Goal: Task Accomplishment & Management: Use online tool/utility

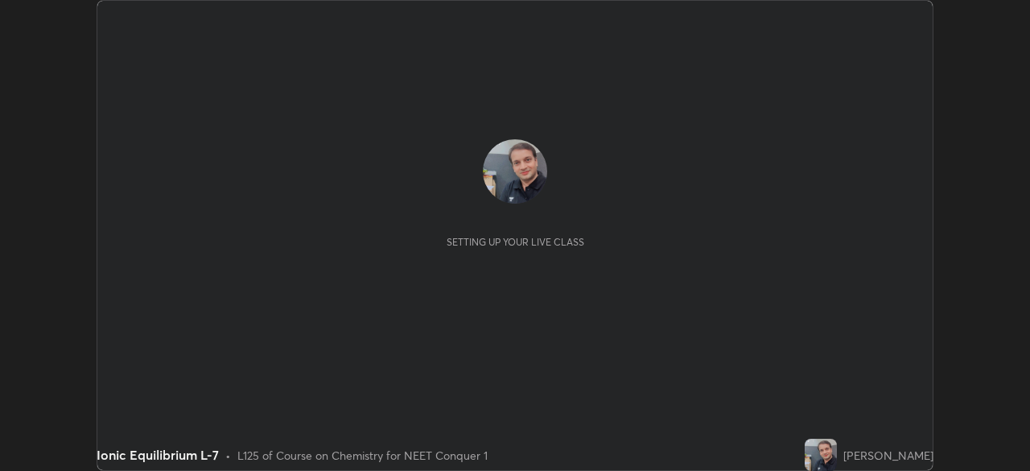
scroll to position [471, 1029]
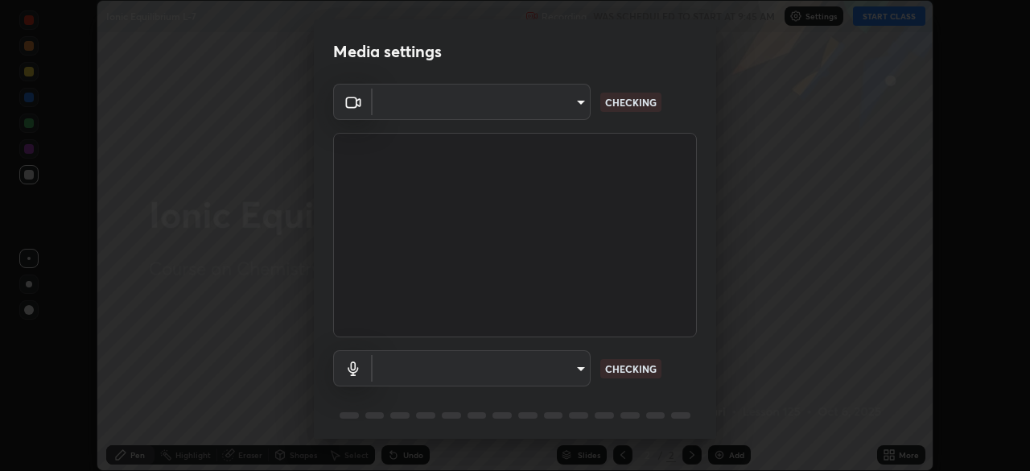
type input "ef407f58ae65e10c1af5a040b6eccf178273e27ca296938399710cc3d85b5032"
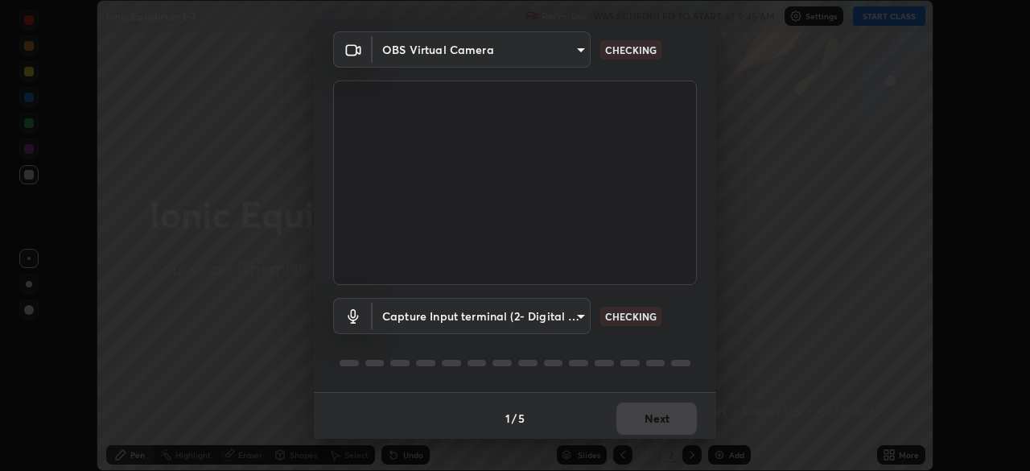
scroll to position [57, 0]
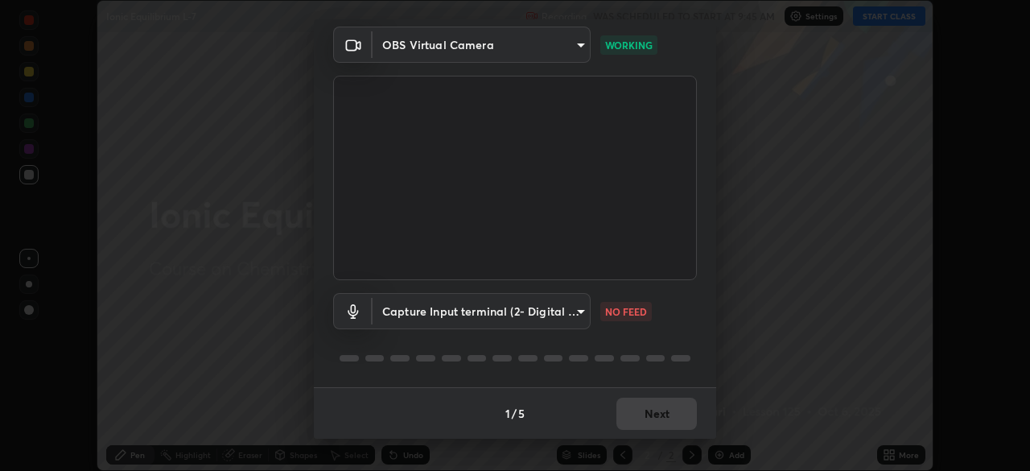
click at [413, 306] on body "Erase all Ionic Equilibrium L-7 Recording WAS SCHEDULED TO START AT 9:45 AM Set…" at bounding box center [515, 235] width 1030 height 471
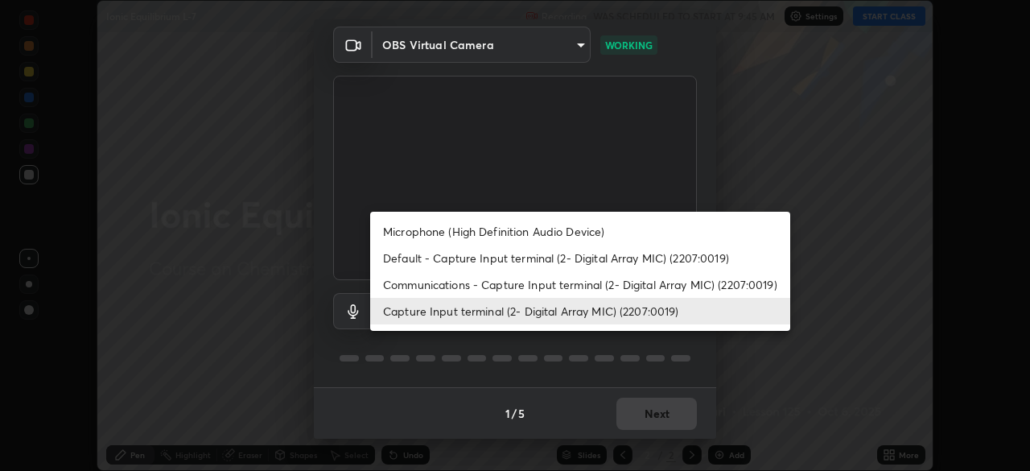
click at [412, 283] on li "Communications - Capture Input terminal (2- Digital Array MIC) (2207:0019)" at bounding box center [580, 284] width 420 height 27
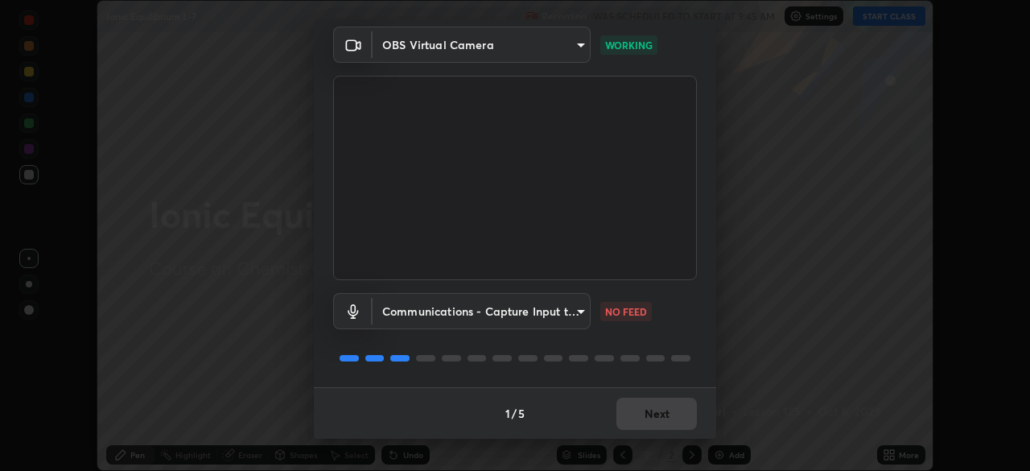
click at [412, 311] on body "Erase all Ionic Equilibrium L-7 Recording WAS SCHEDULED TO START AT 9:45 AM Set…" at bounding box center [515, 235] width 1030 height 471
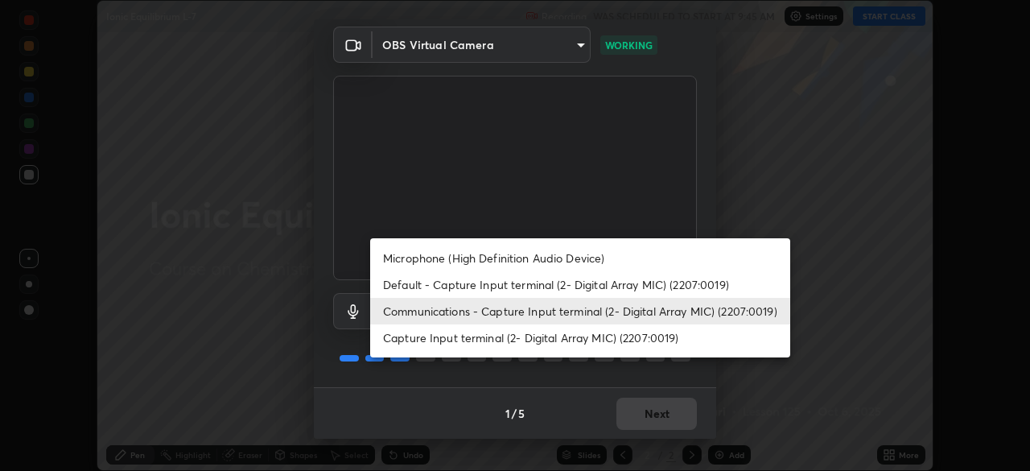
click at [409, 339] on li "Capture Input terminal (2- Digital Array MIC) (2207:0019)" at bounding box center [580, 337] width 420 height 27
type input "5a1f14acecb245962b3e6839b586ca798175aa1dabeb7b35b91f029c14d1209b"
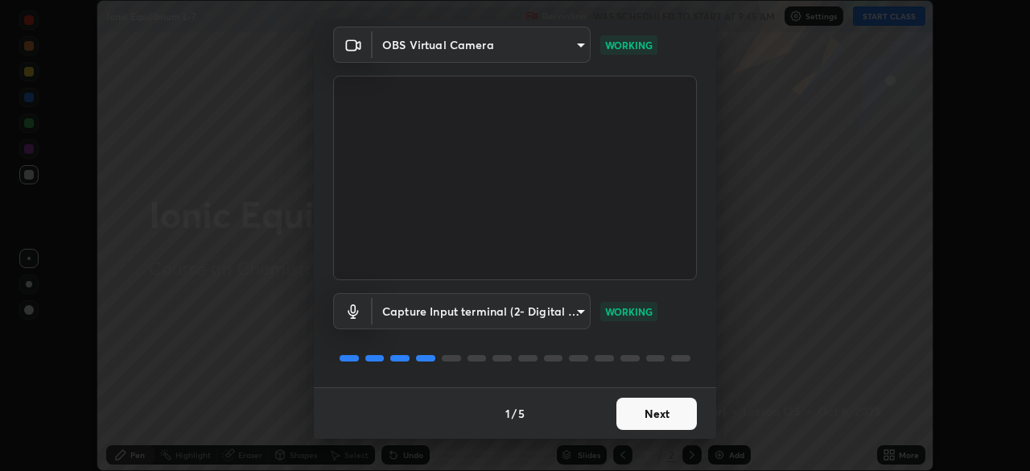
click at [639, 410] on button "Next" at bounding box center [656, 413] width 80 height 32
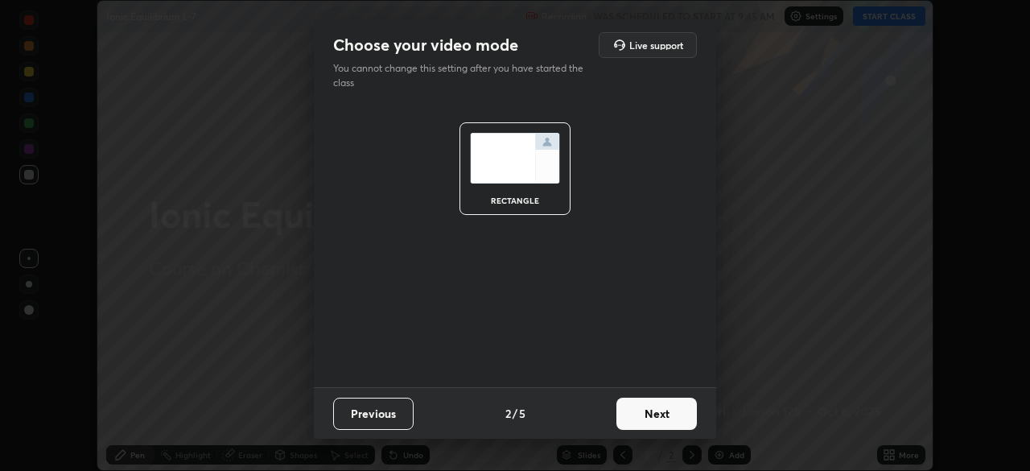
click at [643, 417] on button "Next" at bounding box center [656, 413] width 80 height 32
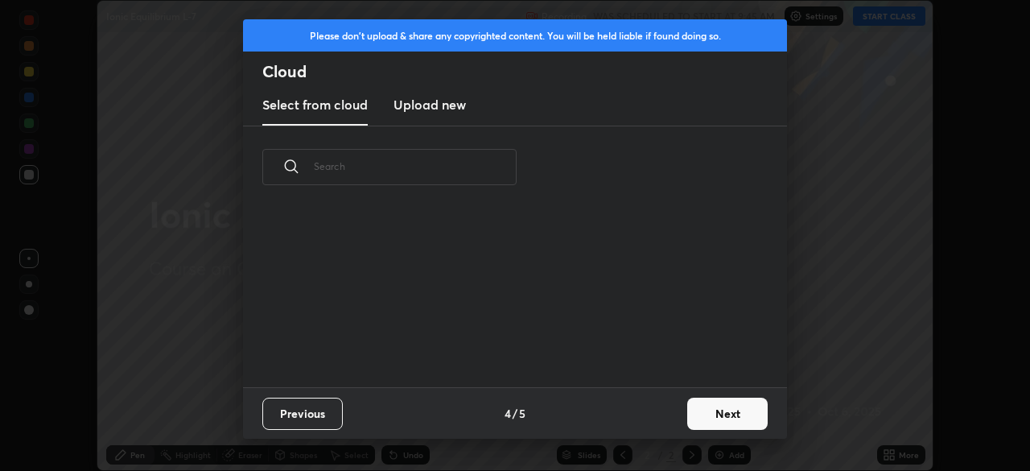
click at [640, 422] on div "Previous 4 / 5 Next" at bounding box center [515, 412] width 544 height 51
click at [708, 408] on button "Next" at bounding box center [727, 413] width 80 height 32
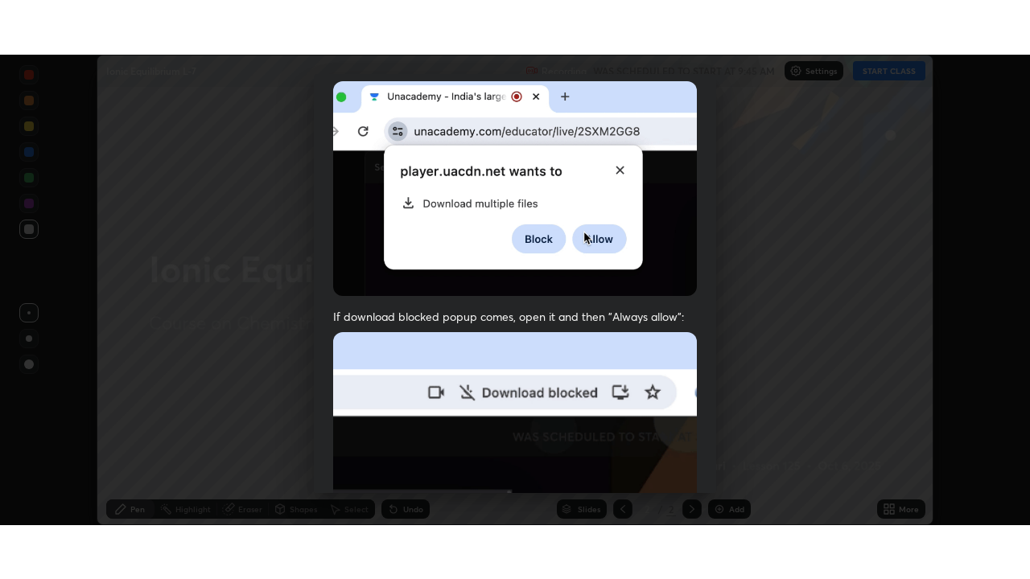
scroll to position [385, 0]
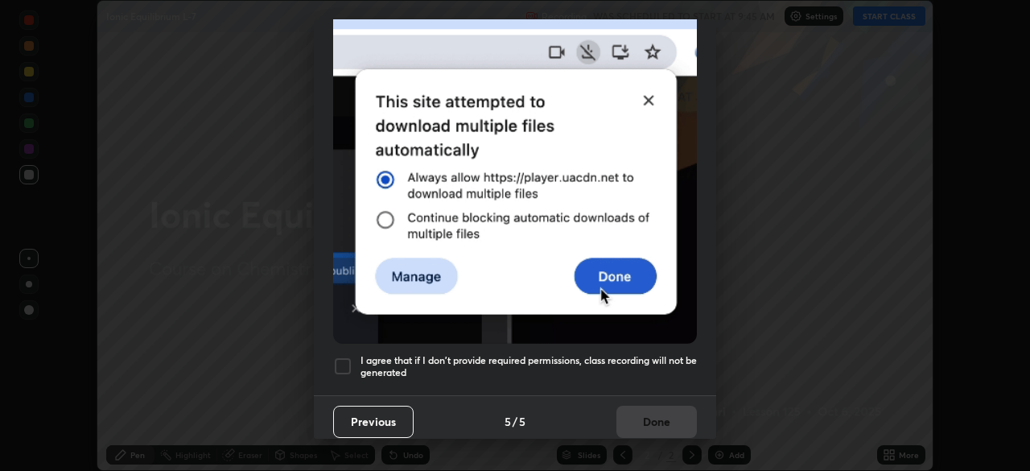
click at [343, 356] on div at bounding box center [342, 365] width 19 height 19
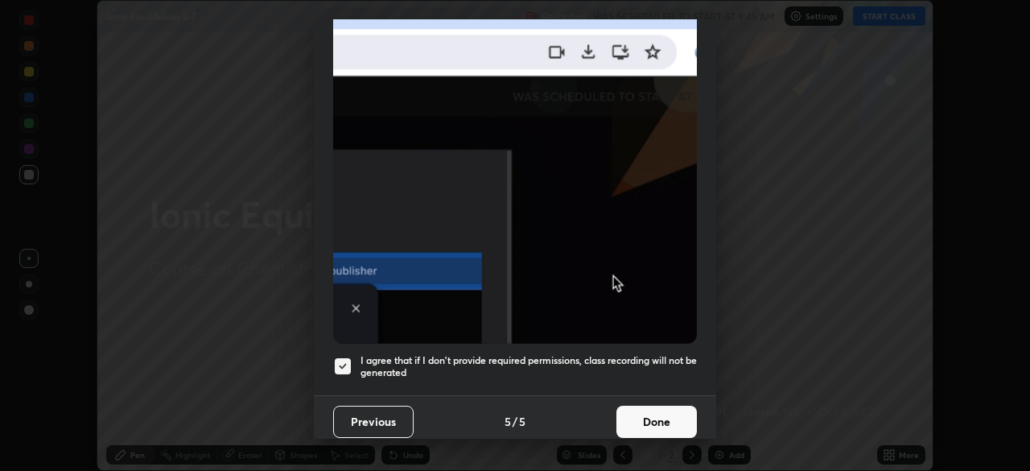
click at [644, 419] on button "Done" at bounding box center [656, 421] width 80 height 32
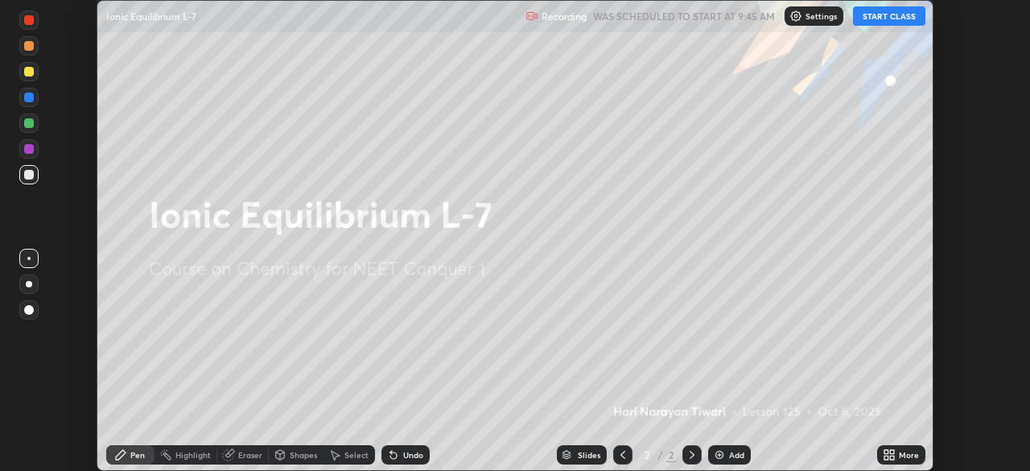
click at [715, 451] on img at bounding box center [719, 454] width 13 height 13
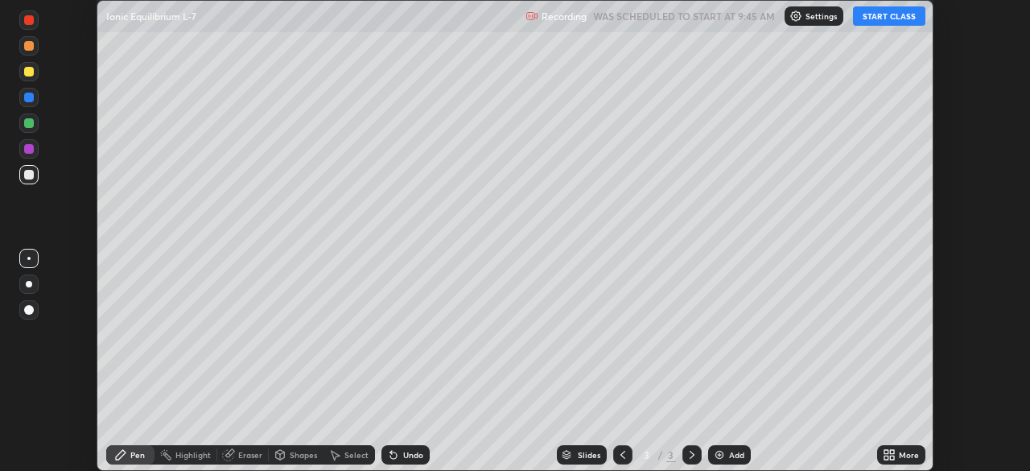
click at [884, 455] on icon at bounding box center [886, 457] width 4 height 4
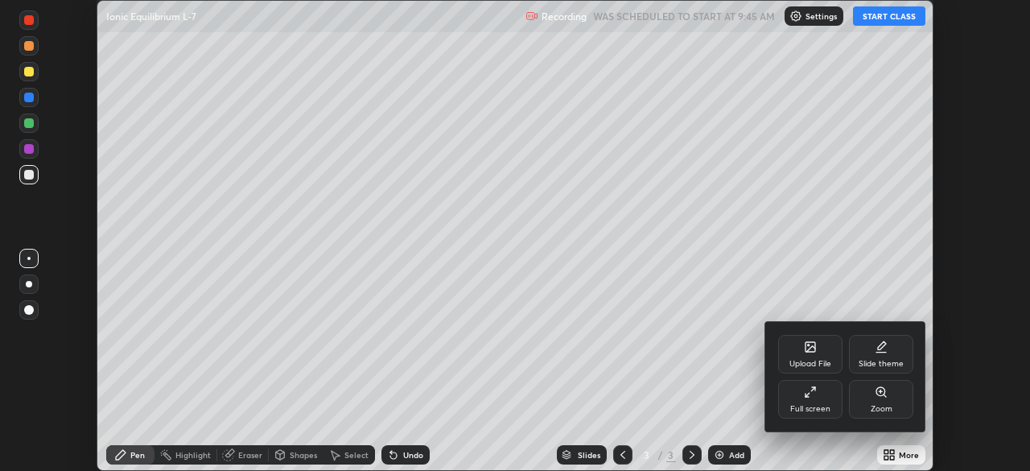
click at [813, 397] on icon at bounding box center [810, 391] width 13 height 13
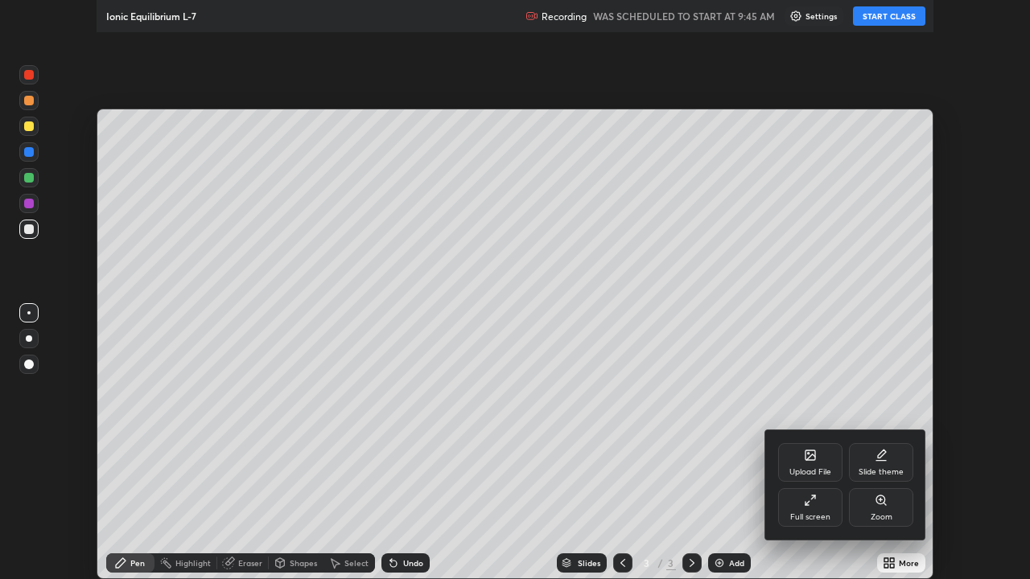
scroll to position [579, 1030]
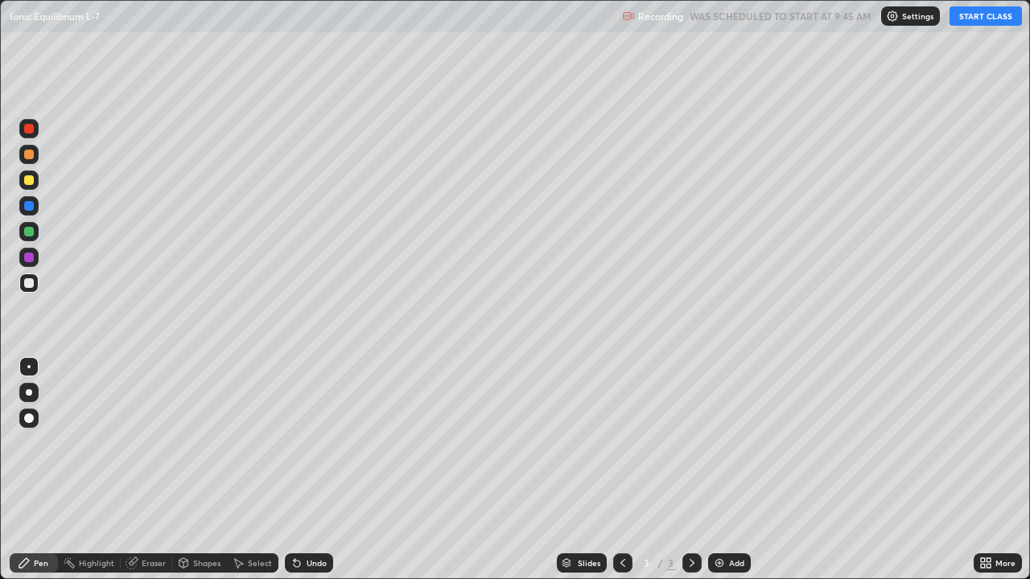
click at [984, 18] on button "START CLASS" at bounding box center [985, 15] width 72 height 19
click at [718, 470] on img at bounding box center [719, 563] width 13 height 13
click at [47, 470] on div "Pen" at bounding box center [41, 563] width 14 height 8
click at [45, 470] on div "Pen" at bounding box center [34, 562] width 48 height 19
click at [150, 470] on div "Eraser" at bounding box center [154, 563] width 24 height 8
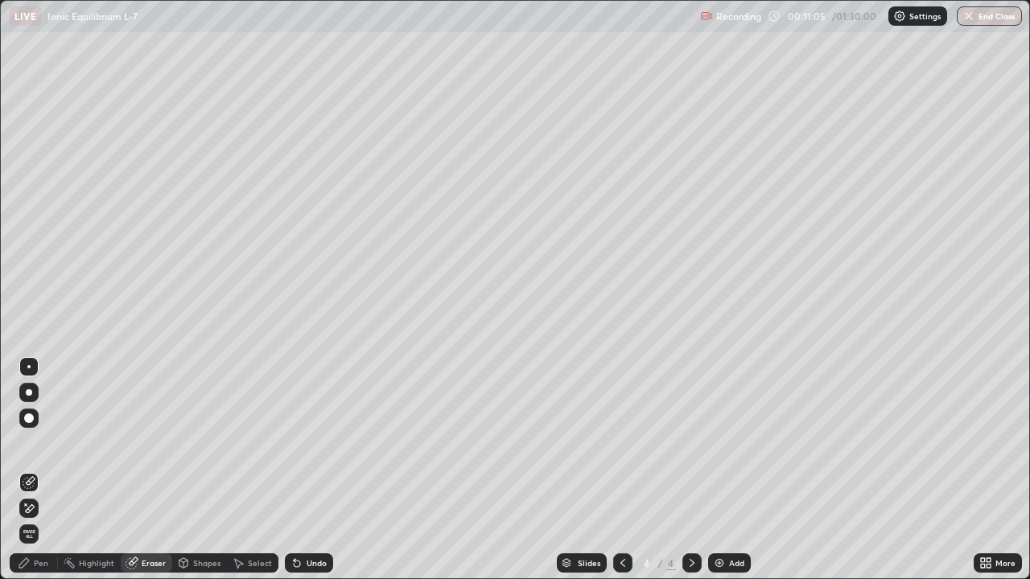
click at [39, 470] on div "Pen" at bounding box center [41, 563] width 14 height 8
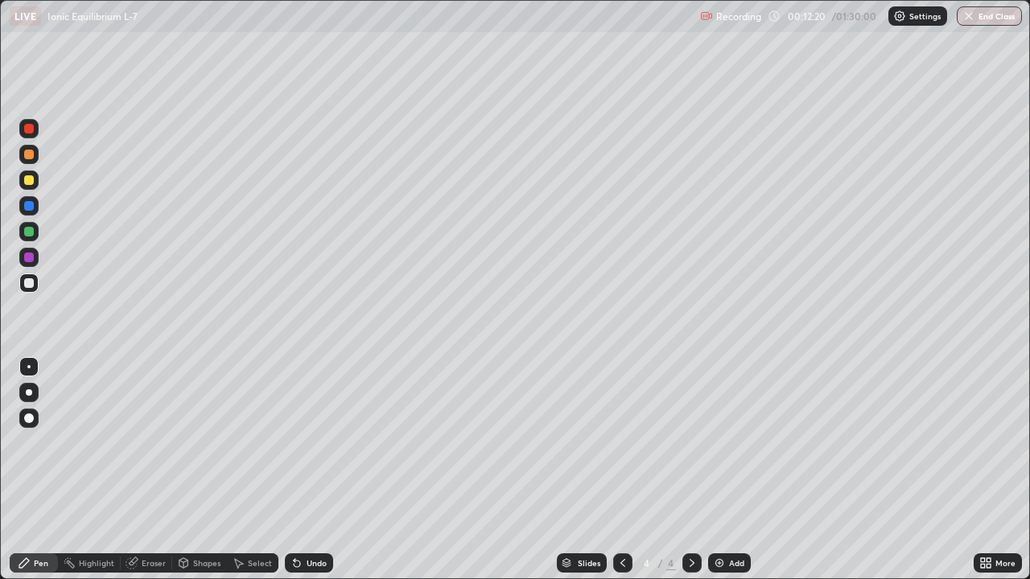
click at [28, 422] on div at bounding box center [29, 418] width 10 height 10
click at [29, 367] on div at bounding box center [28, 366] width 3 height 3
click at [42, 470] on div "Pen" at bounding box center [34, 562] width 48 height 19
click at [153, 470] on div "Eraser" at bounding box center [146, 562] width 51 height 19
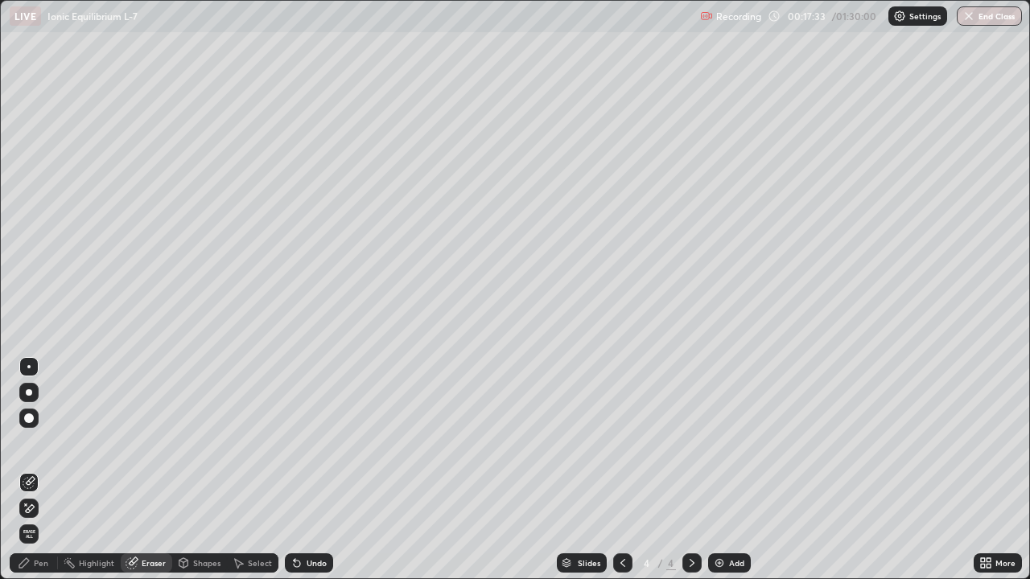
click at [43, 470] on div "Pen" at bounding box center [34, 562] width 48 height 19
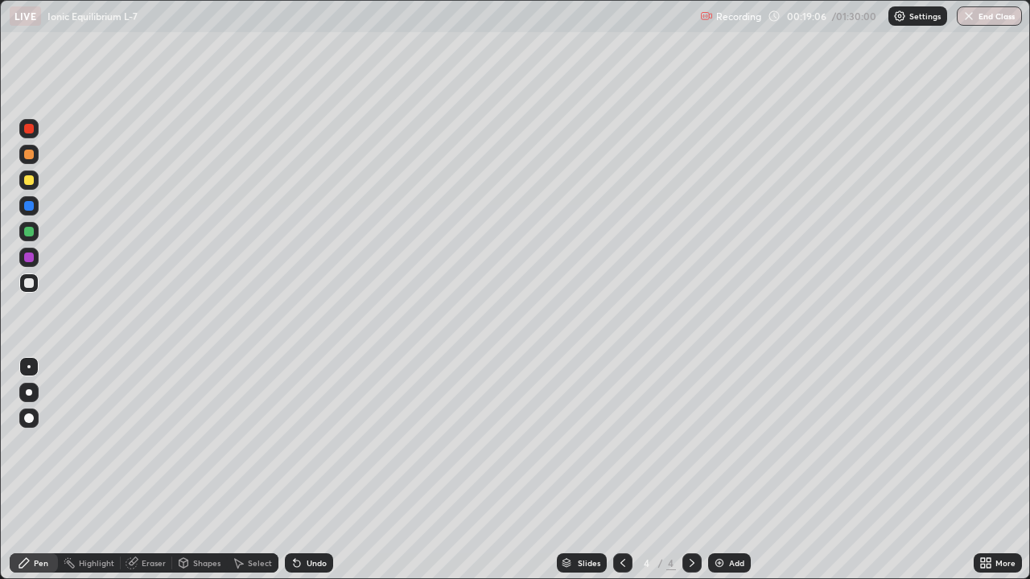
click at [31, 184] on div at bounding box center [29, 180] width 10 height 10
click at [157, 470] on div "Eraser" at bounding box center [154, 563] width 24 height 8
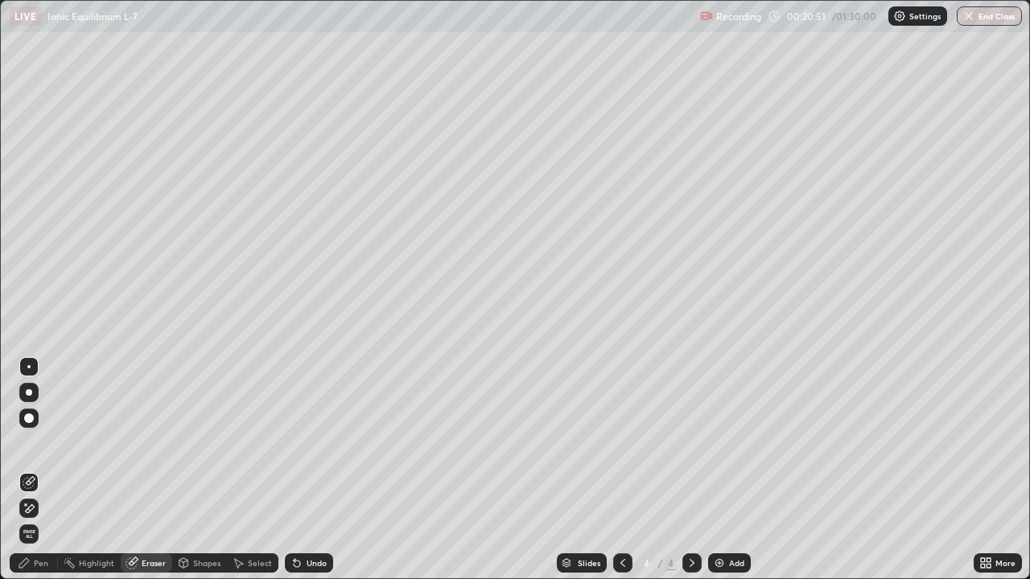
click at [254, 470] on div "Select" at bounding box center [252, 562] width 51 height 19
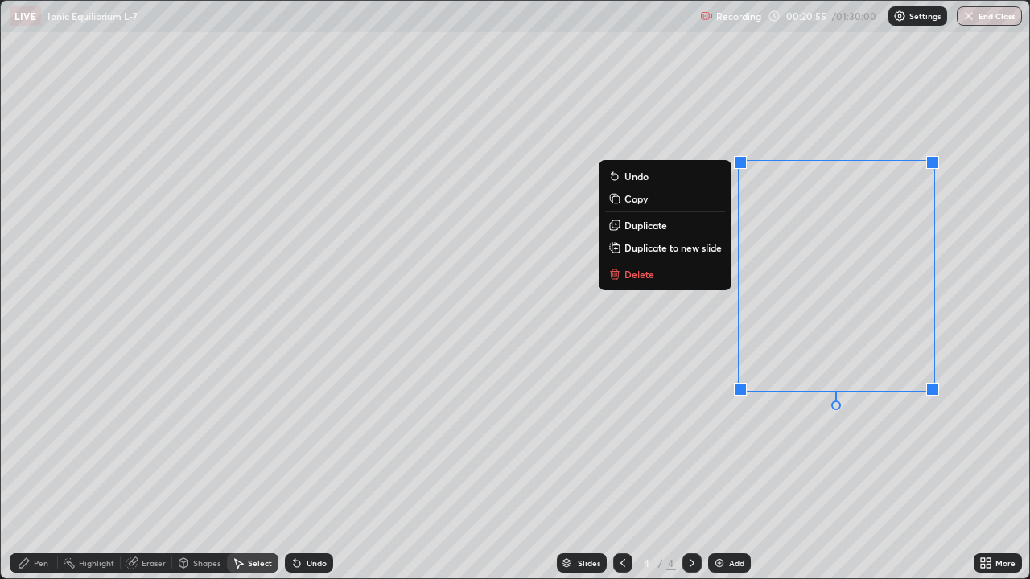
click at [638, 273] on p "Delete" at bounding box center [639, 274] width 30 height 13
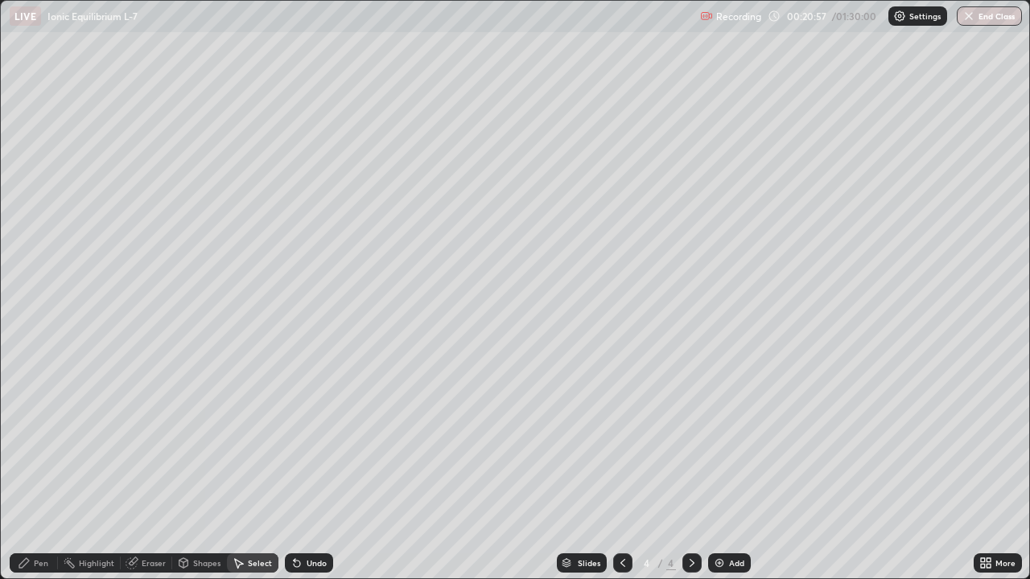
click at [150, 470] on div "Eraser" at bounding box center [154, 563] width 24 height 8
click at [252, 470] on div "Select" at bounding box center [260, 563] width 24 height 8
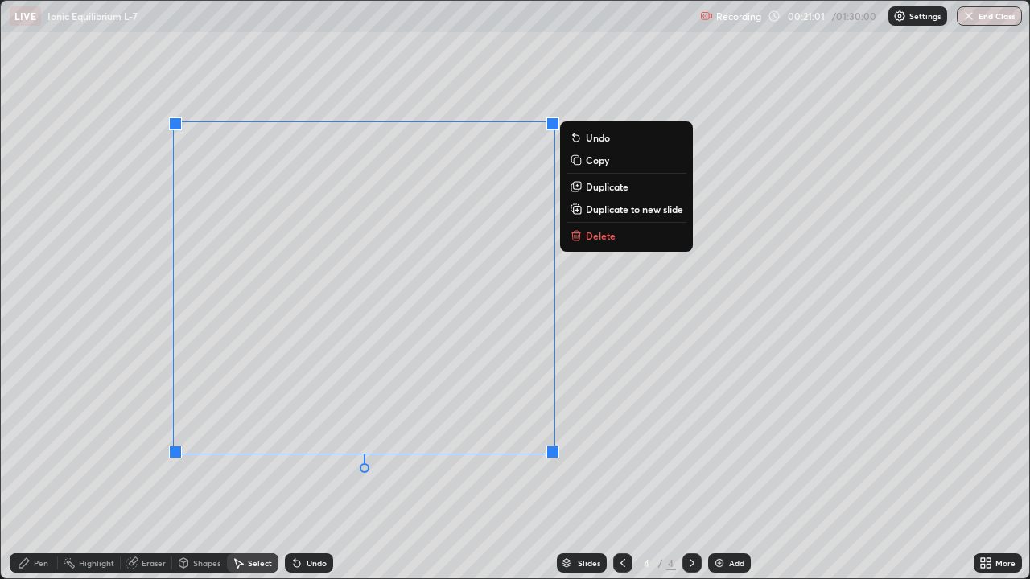
click at [591, 232] on p "Delete" at bounding box center [601, 235] width 30 height 13
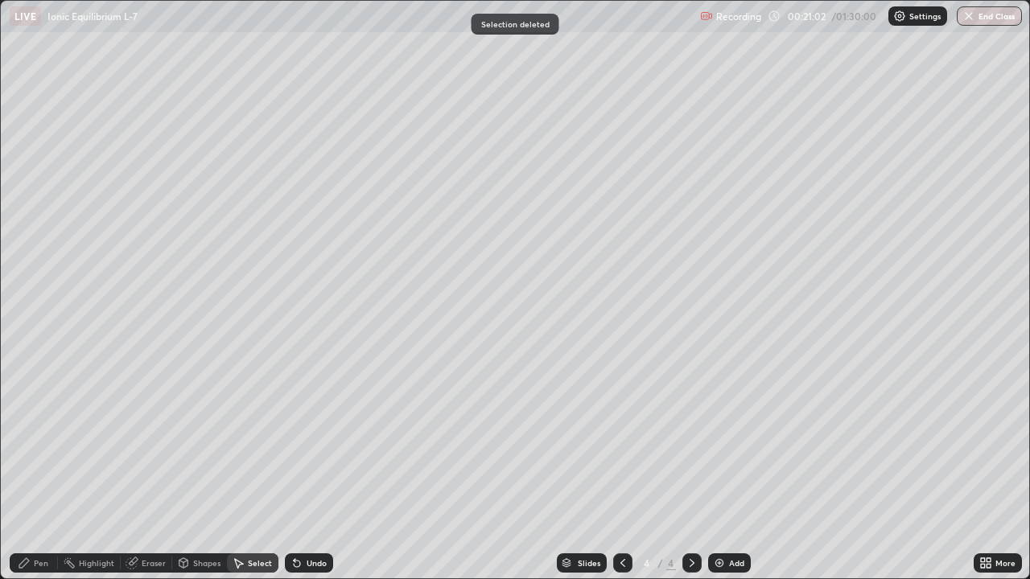
click at [50, 470] on div "Pen" at bounding box center [34, 562] width 48 height 19
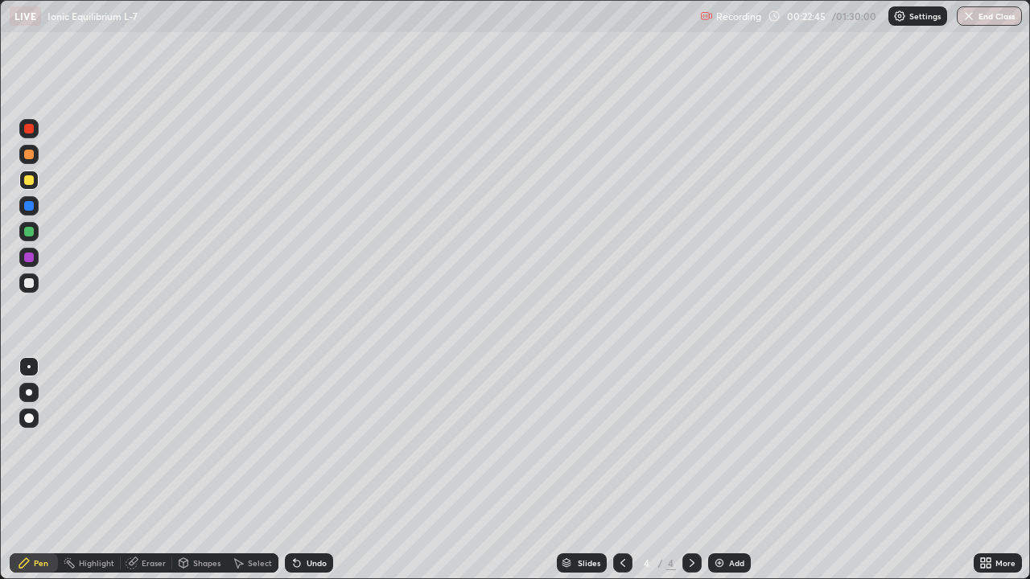
click at [31, 284] on div at bounding box center [29, 283] width 10 height 10
click at [29, 182] on div at bounding box center [29, 180] width 10 height 10
click at [151, 470] on div "Eraser" at bounding box center [154, 563] width 24 height 8
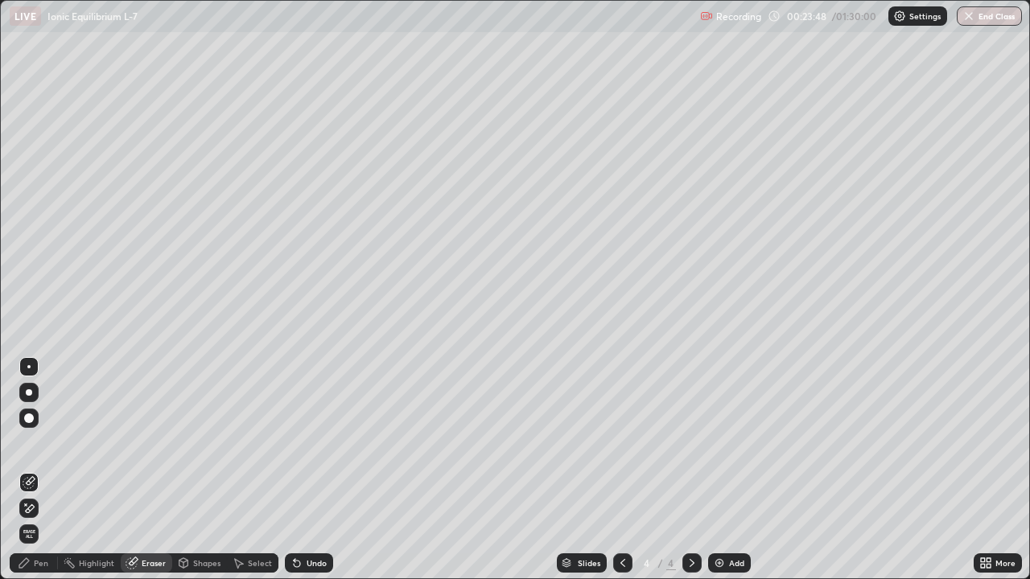
click at [257, 470] on div "Select" at bounding box center [260, 563] width 24 height 8
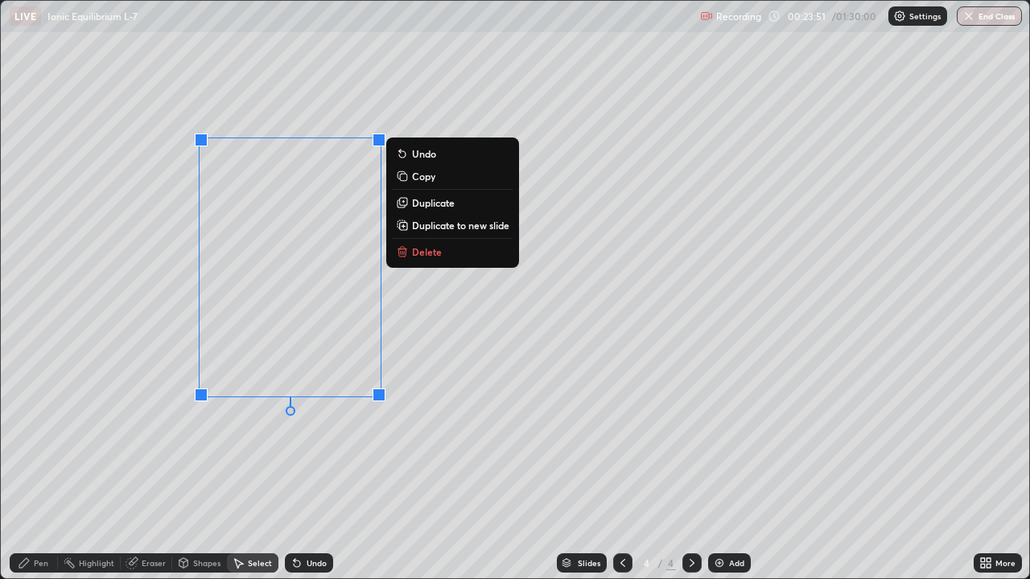
click at [419, 250] on p "Delete" at bounding box center [427, 251] width 30 height 13
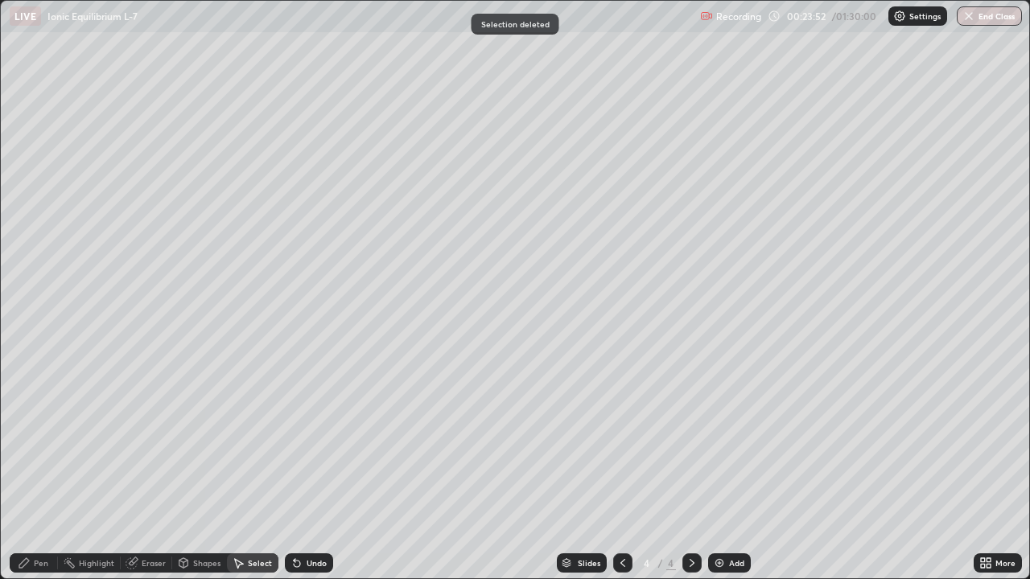
click at [41, 470] on div "Pen" at bounding box center [41, 563] width 14 height 8
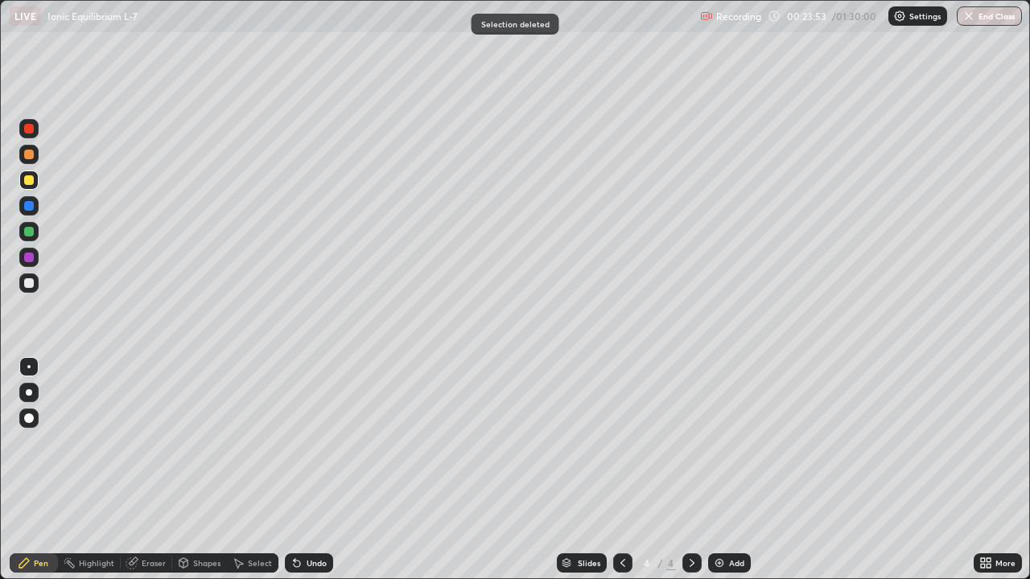
click at [26, 286] on div at bounding box center [29, 283] width 10 height 10
click at [153, 470] on div "Eraser" at bounding box center [154, 563] width 24 height 8
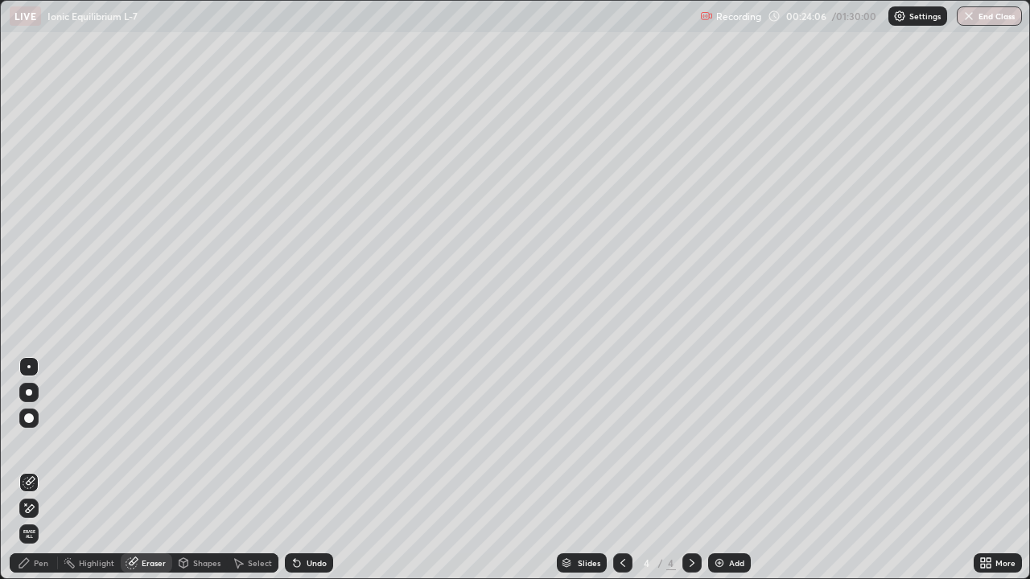
click at [41, 470] on div "Pen" at bounding box center [41, 563] width 14 height 8
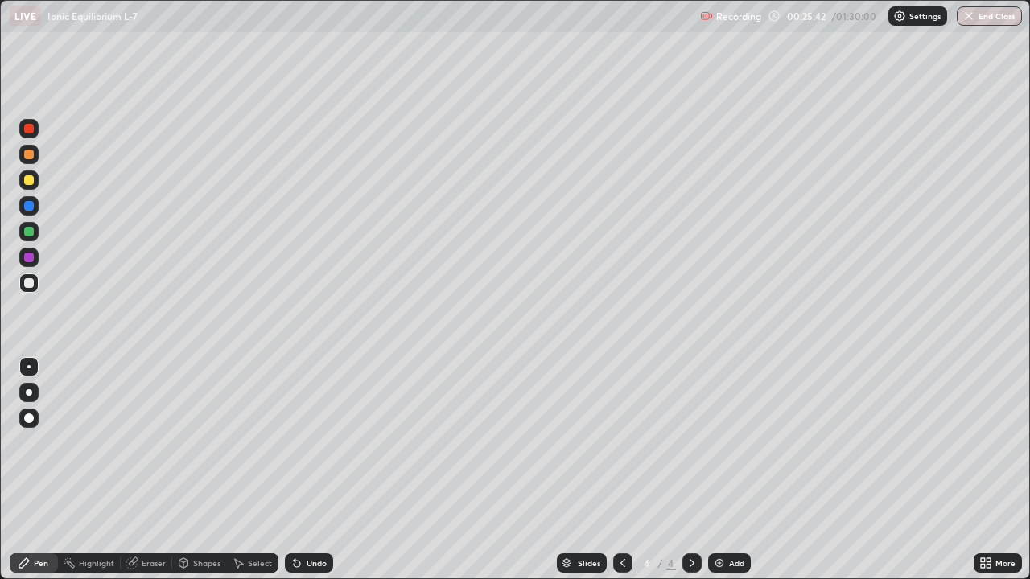
click at [29, 187] on div at bounding box center [28, 180] width 19 height 19
click at [142, 470] on div "Eraser" at bounding box center [154, 563] width 24 height 8
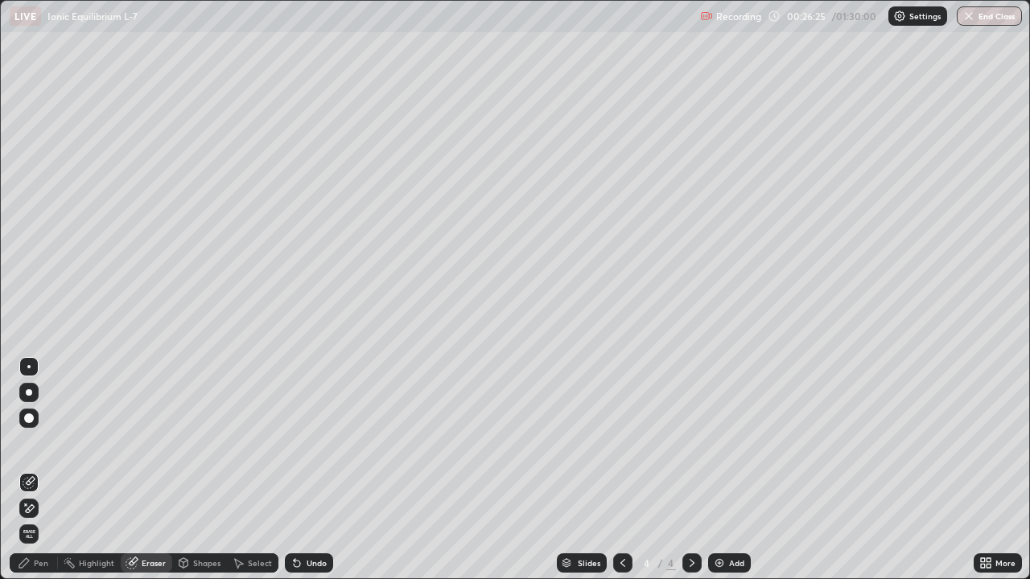
click at [43, 470] on div "Pen" at bounding box center [41, 563] width 14 height 8
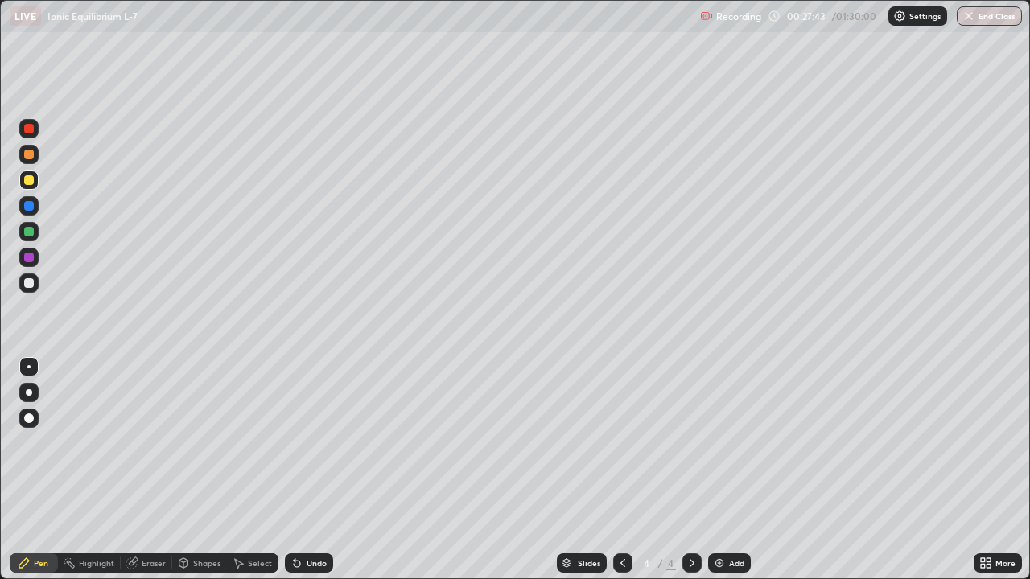
click at [29, 184] on div at bounding box center [29, 180] width 10 height 10
click at [25, 278] on div at bounding box center [28, 282] width 19 height 19
click at [28, 186] on div at bounding box center [28, 180] width 19 height 19
click at [28, 235] on div at bounding box center [29, 232] width 10 height 10
click at [27, 232] on div at bounding box center [29, 232] width 10 height 10
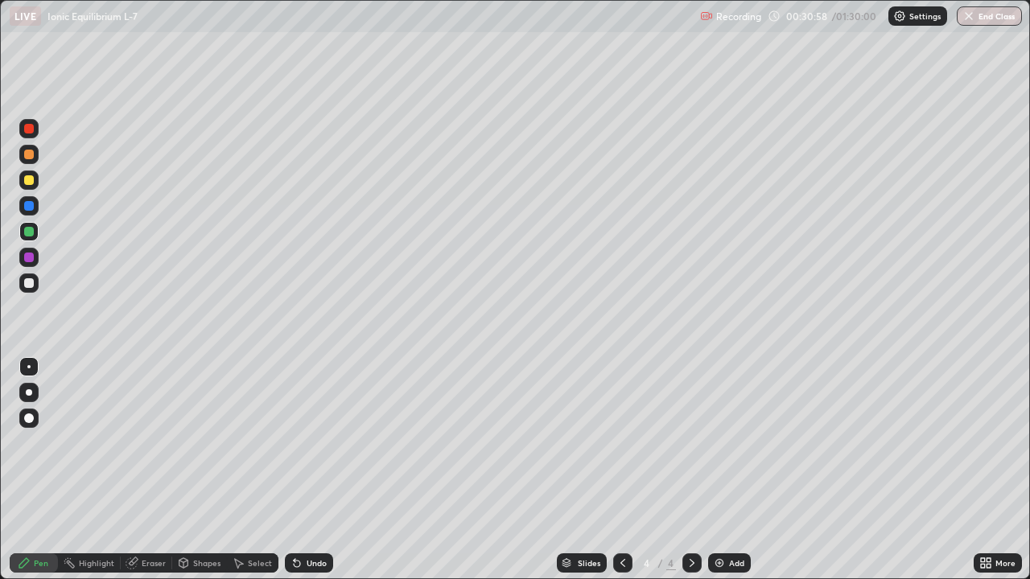
click at [30, 180] on div at bounding box center [29, 180] width 10 height 10
click at [716, 470] on img at bounding box center [719, 563] width 13 height 13
click at [26, 282] on div at bounding box center [29, 283] width 10 height 10
click at [29, 183] on div at bounding box center [29, 180] width 10 height 10
click at [28, 283] on div at bounding box center [29, 283] width 10 height 10
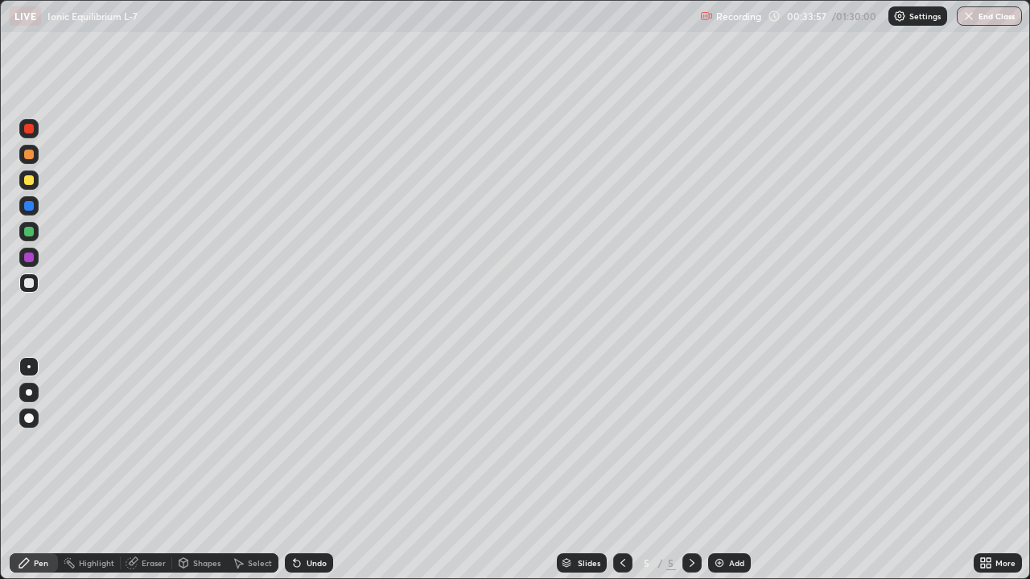
click at [25, 157] on div at bounding box center [29, 155] width 10 height 10
click at [30, 183] on div at bounding box center [29, 180] width 10 height 10
click at [32, 181] on div at bounding box center [29, 180] width 10 height 10
click at [27, 286] on div at bounding box center [29, 283] width 10 height 10
click at [151, 470] on div "Eraser" at bounding box center [154, 563] width 24 height 8
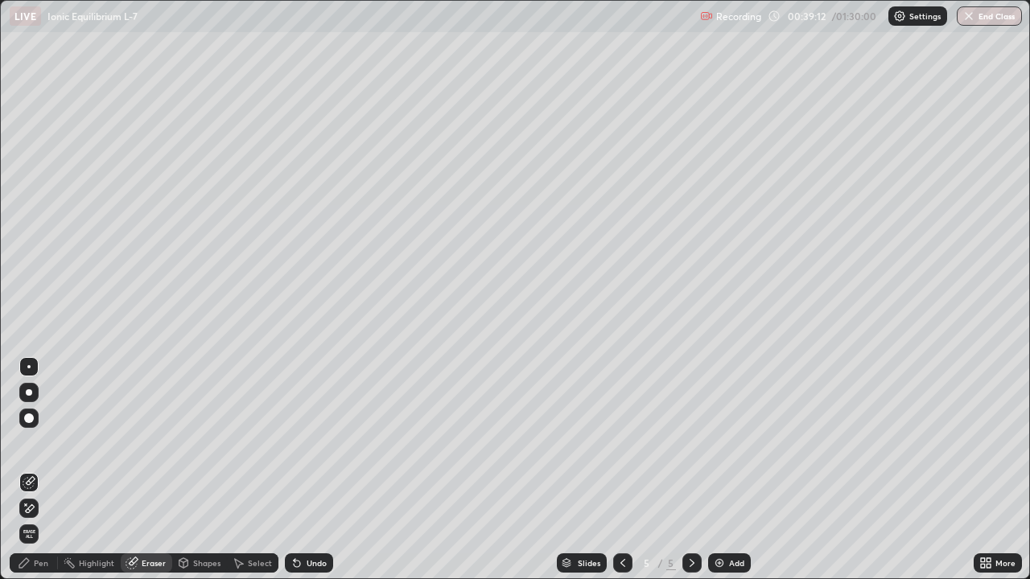
click at [248, 470] on div "Select" at bounding box center [260, 563] width 24 height 8
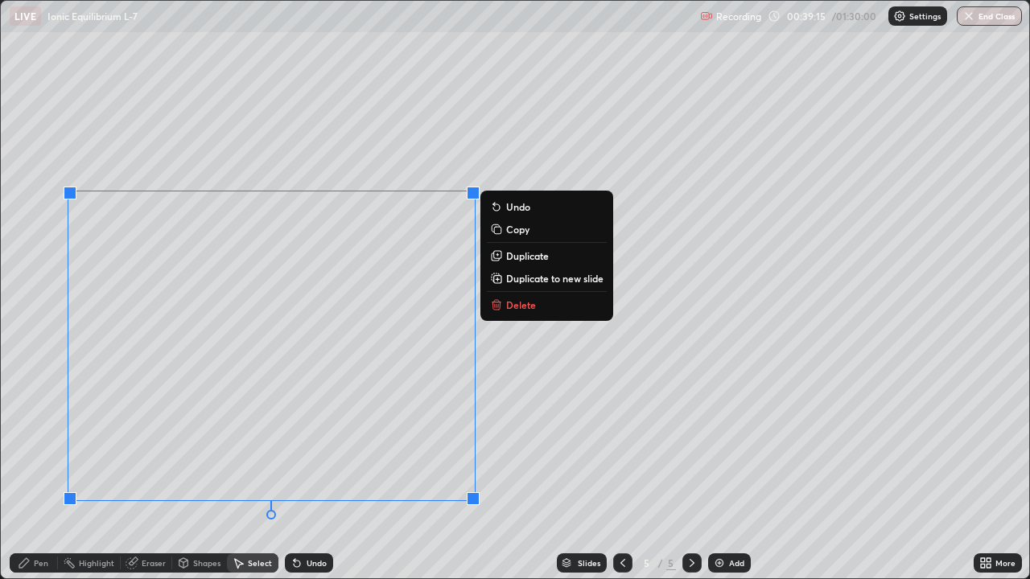
click at [505, 309] on button "Delete" at bounding box center [547, 304] width 120 height 19
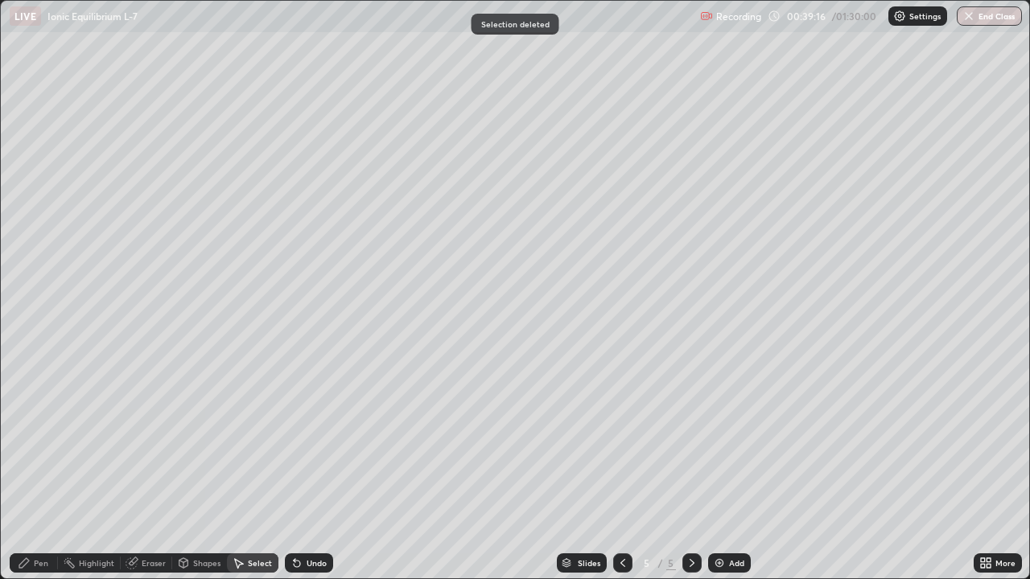
click at [43, 470] on div "Pen" at bounding box center [41, 563] width 14 height 8
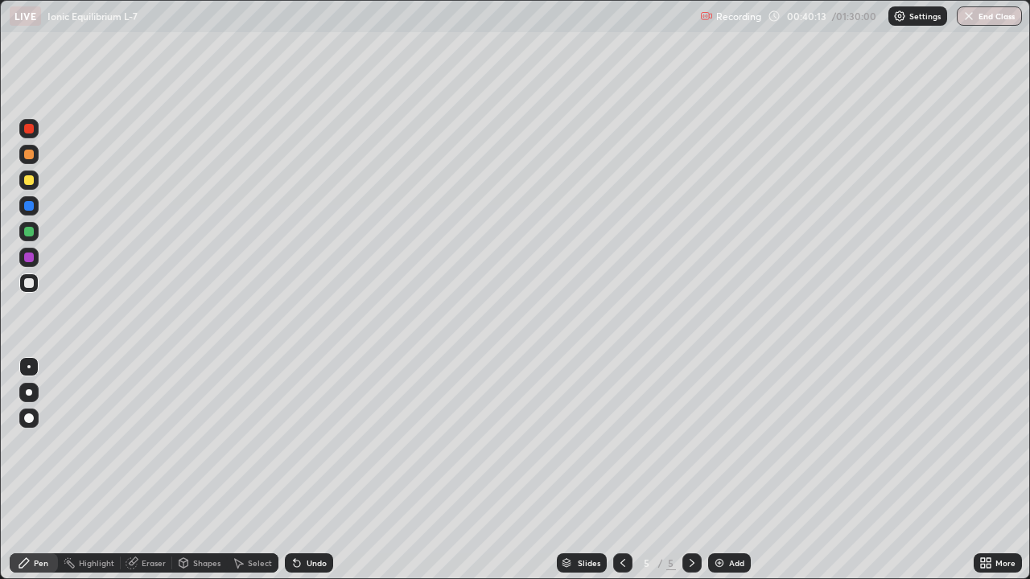
click at [147, 470] on div "Eraser" at bounding box center [154, 563] width 24 height 8
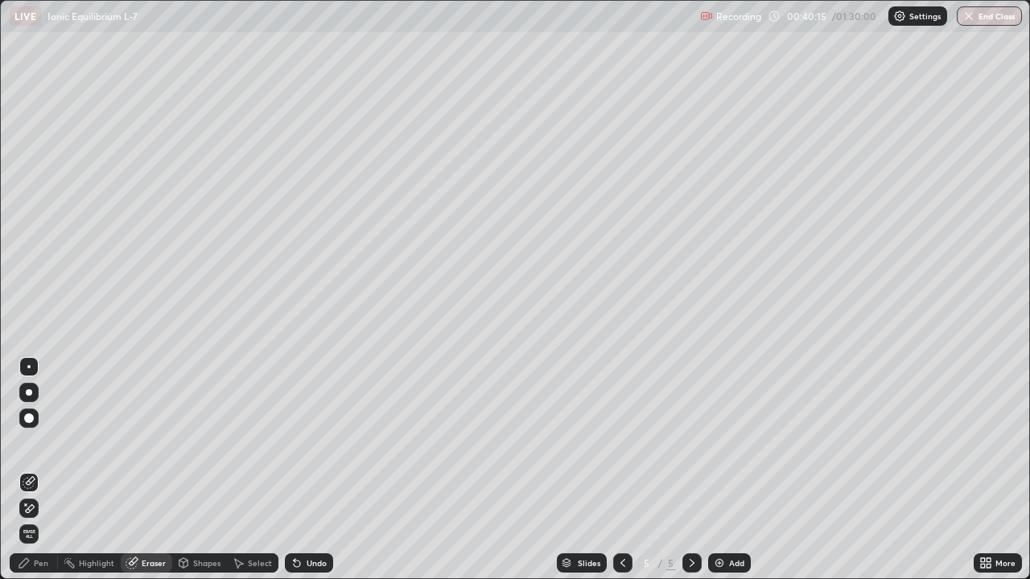
click at [45, 470] on div "Pen" at bounding box center [41, 563] width 14 height 8
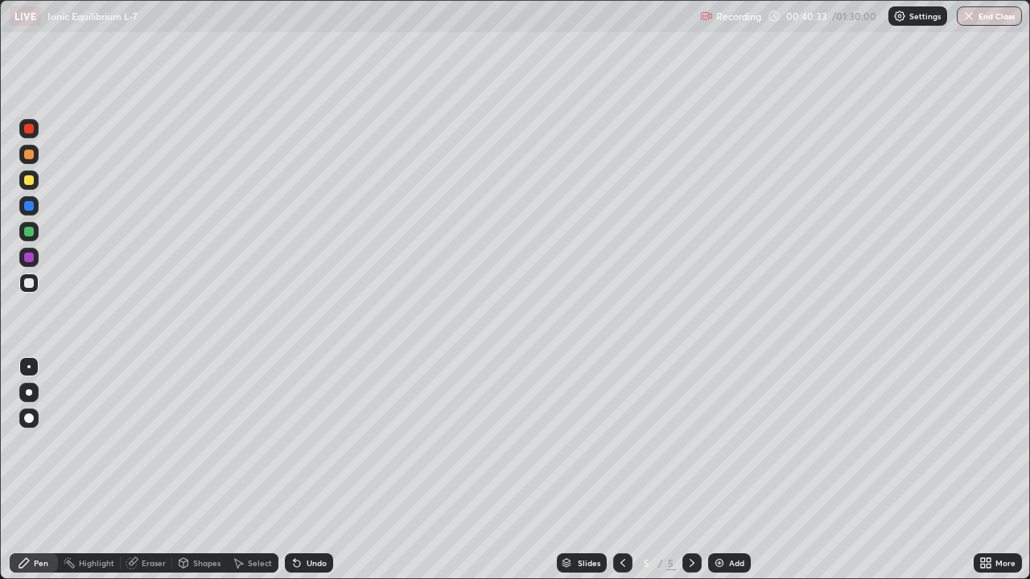
click at [27, 181] on div at bounding box center [29, 180] width 10 height 10
click at [145, 470] on div "Eraser" at bounding box center [154, 563] width 24 height 8
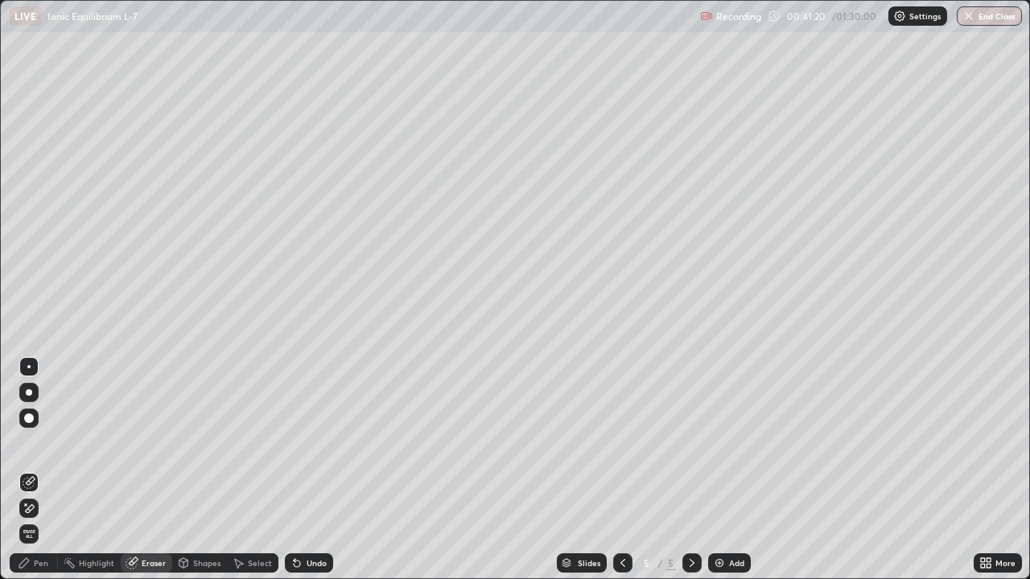
click at [245, 470] on div "Select" at bounding box center [252, 562] width 51 height 19
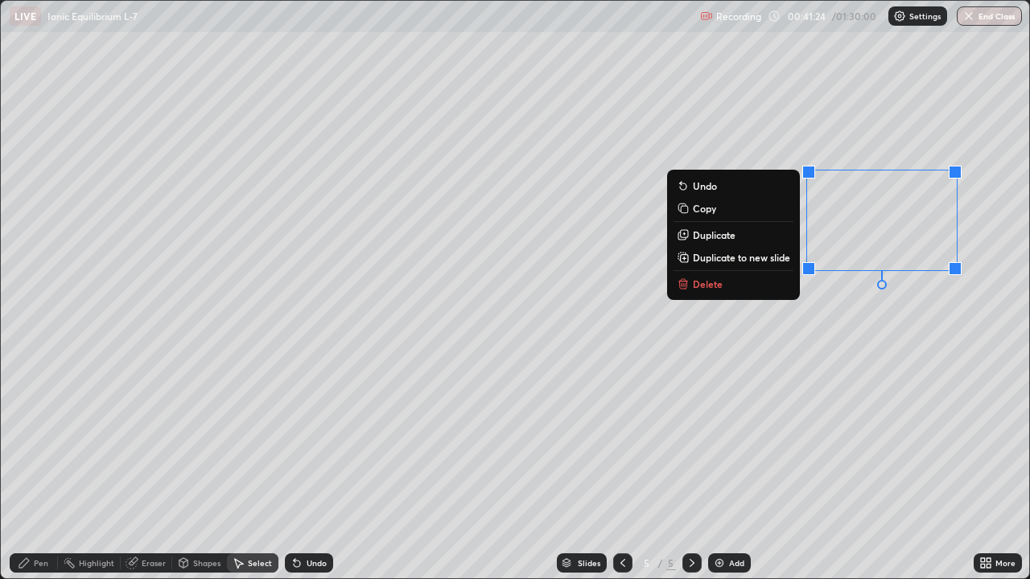
click at [705, 286] on p "Delete" at bounding box center [708, 283] width 30 height 13
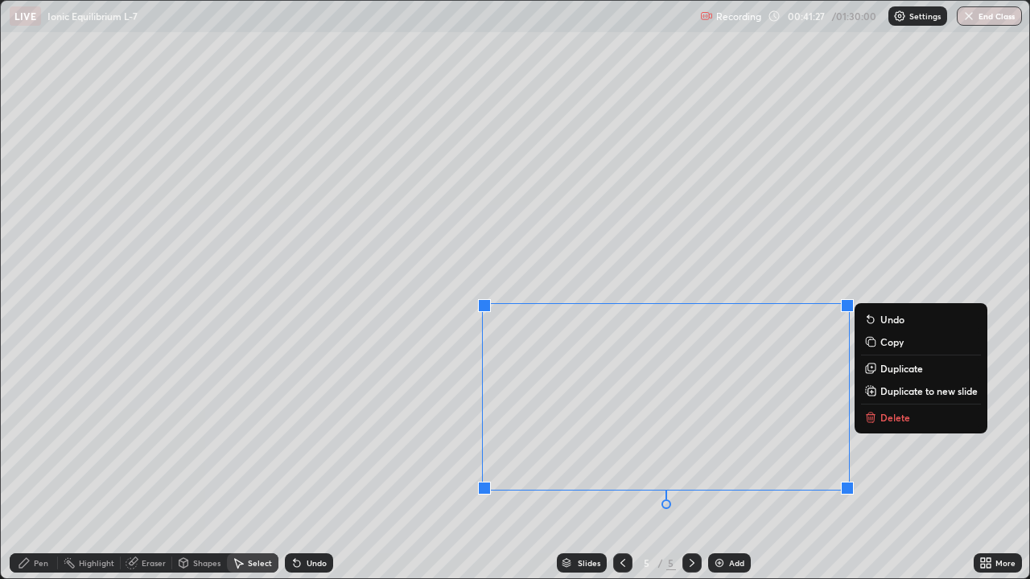
click at [894, 417] on p "Delete" at bounding box center [895, 417] width 30 height 13
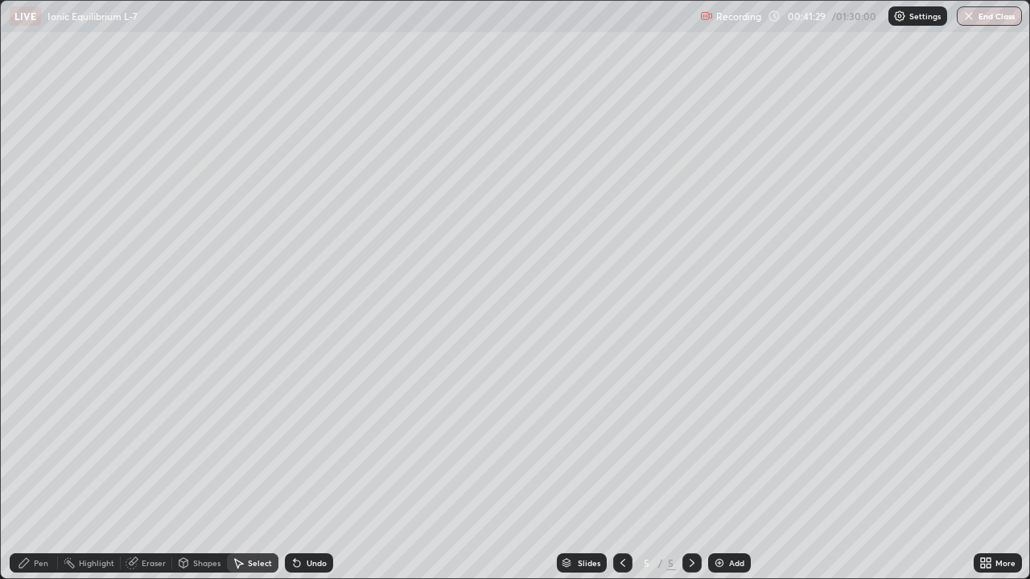
click at [49, 470] on div "Pen" at bounding box center [34, 562] width 48 height 19
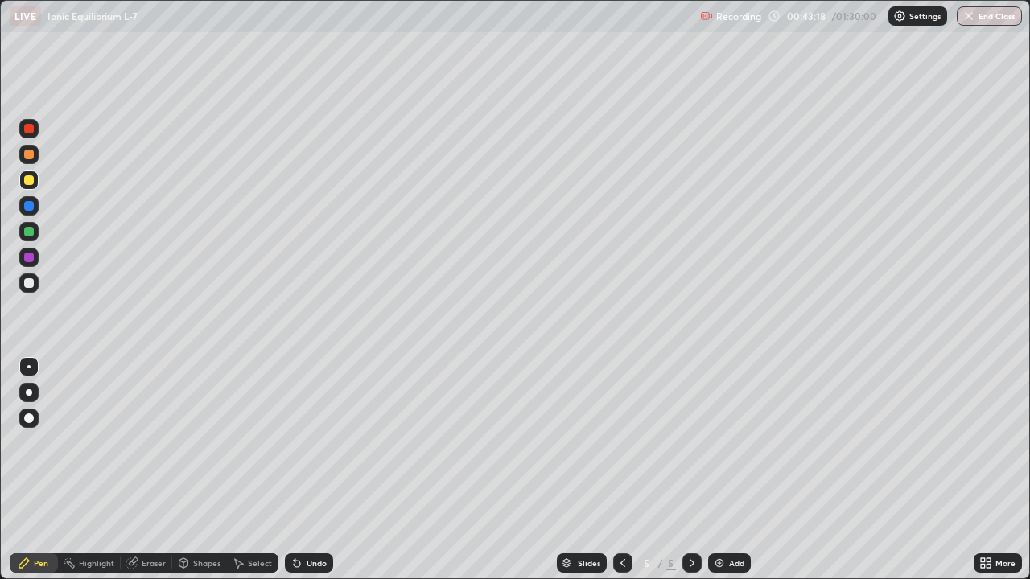
click at [158, 470] on div "Eraser" at bounding box center [154, 563] width 24 height 8
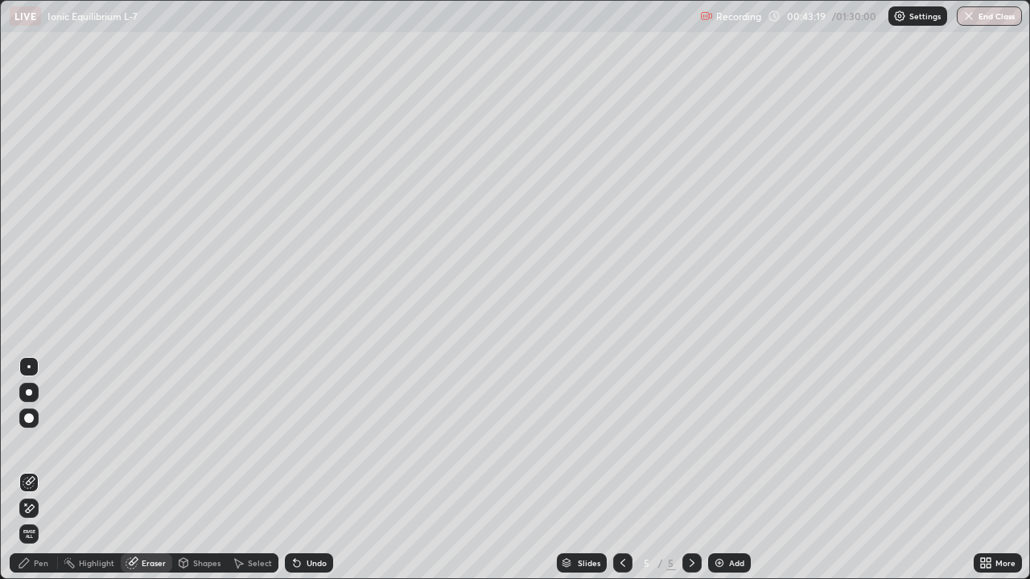
click at [261, 470] on div "Select" at bounding box center [260, 563] width 24 height 8
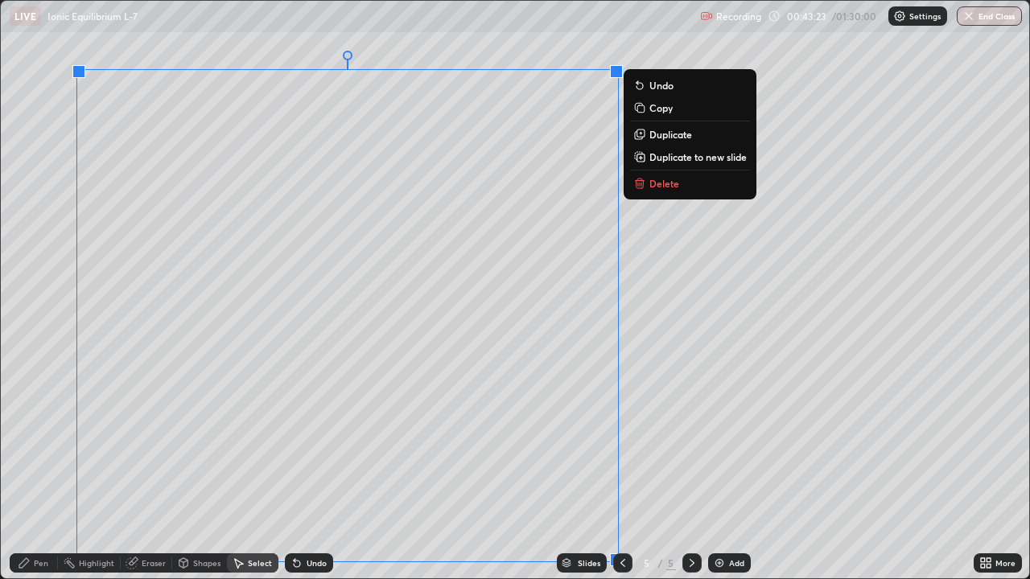
click at [661, 182] on p "Delete" at bounding box center [664, 183] width 30 height 13
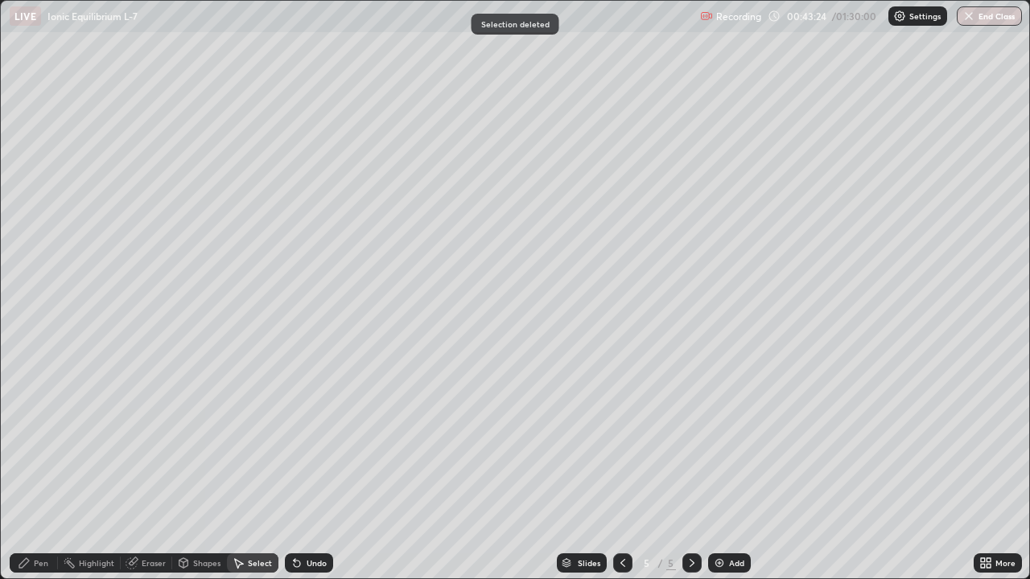
click at [44, 470] on div "Pen" at bounding box center [41, 563] width 14 height 8
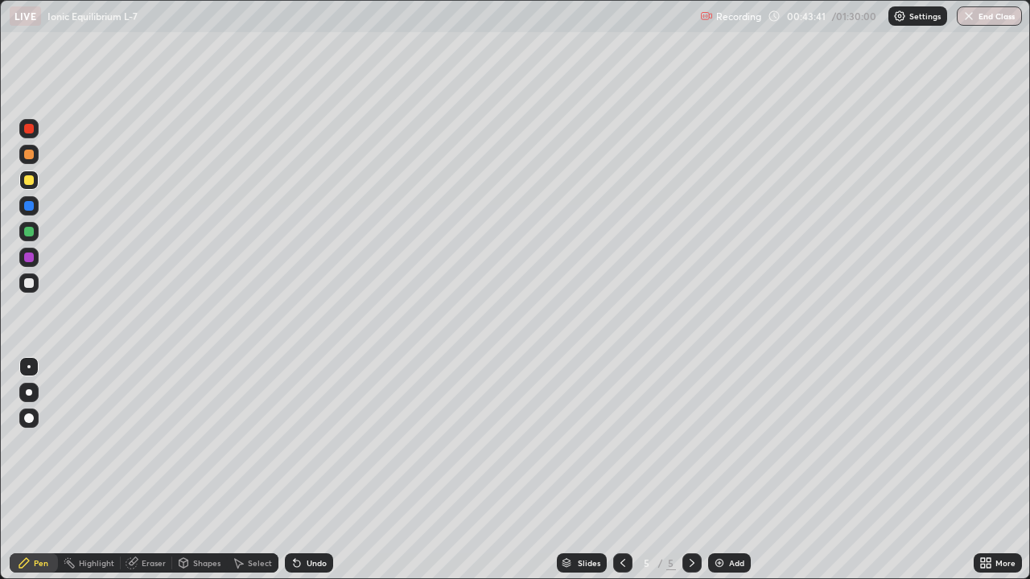
click at [27, 283] on div at bounding box center [29, 283] width 10 height 10
click at [28, 183] on div at bounding box center [29, 180] width 10 height 10
click at [148, 470] on div "Eraser" at bounding box center [154, 563] width 24 height 8
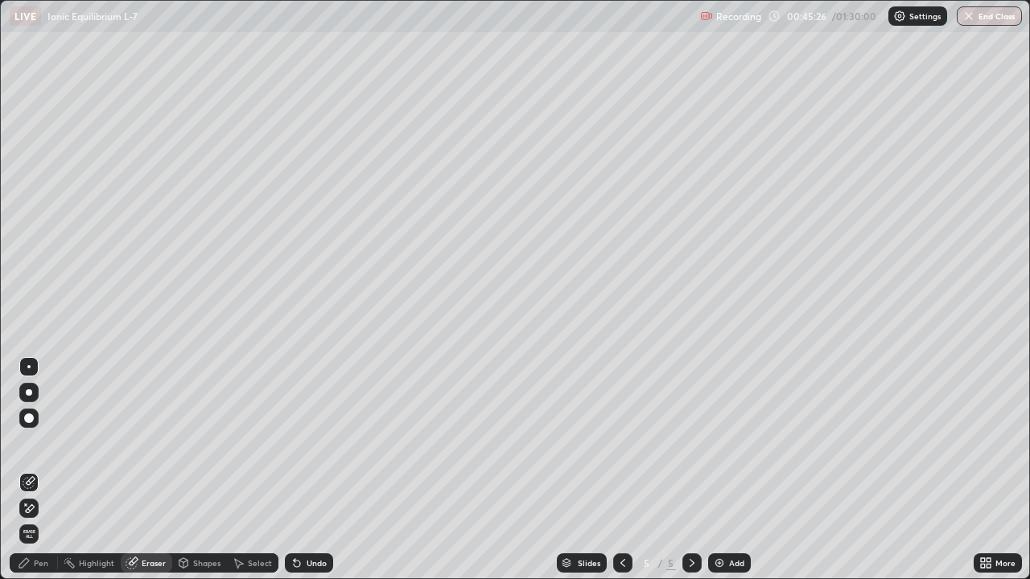
click at [249, 470] on div "Select" at bounding box center [260, 563] width 24 height 8
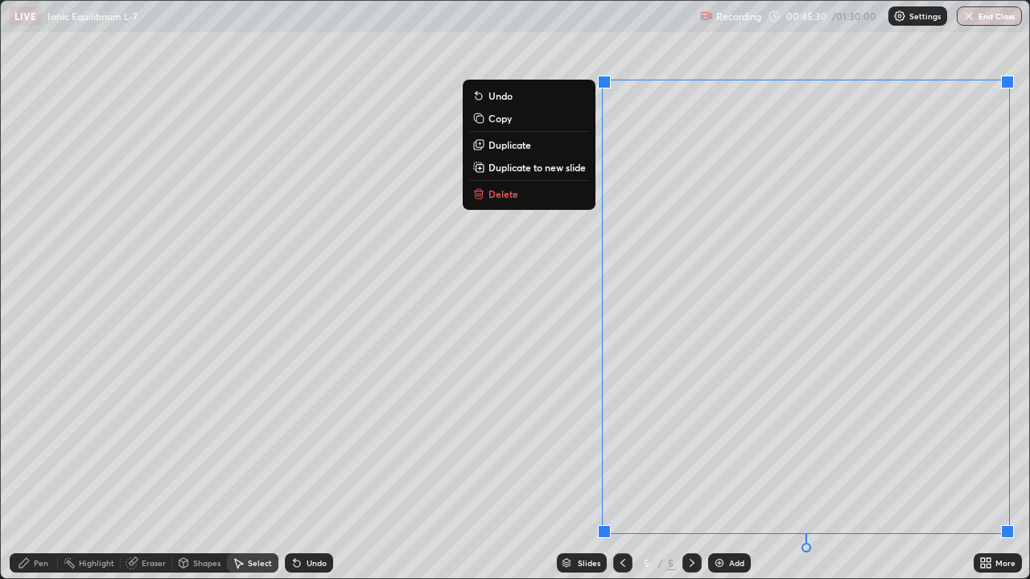
click at [511, 198] on p "Delete" at bounding box center [503, 193] width 30 height 13
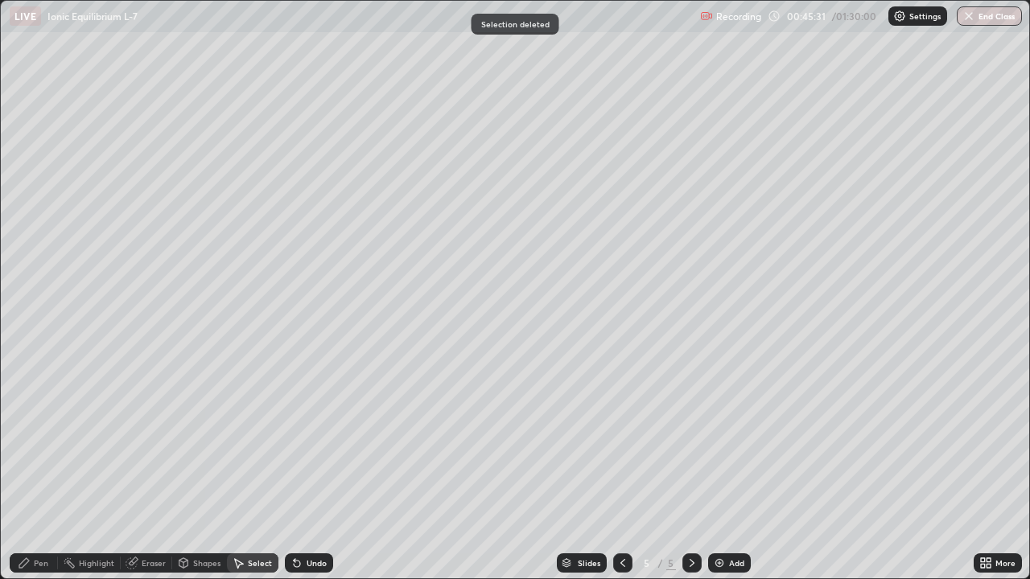
click at [48, 470] on div "Pen" at bounding box center [34, 562] width 48 height 19
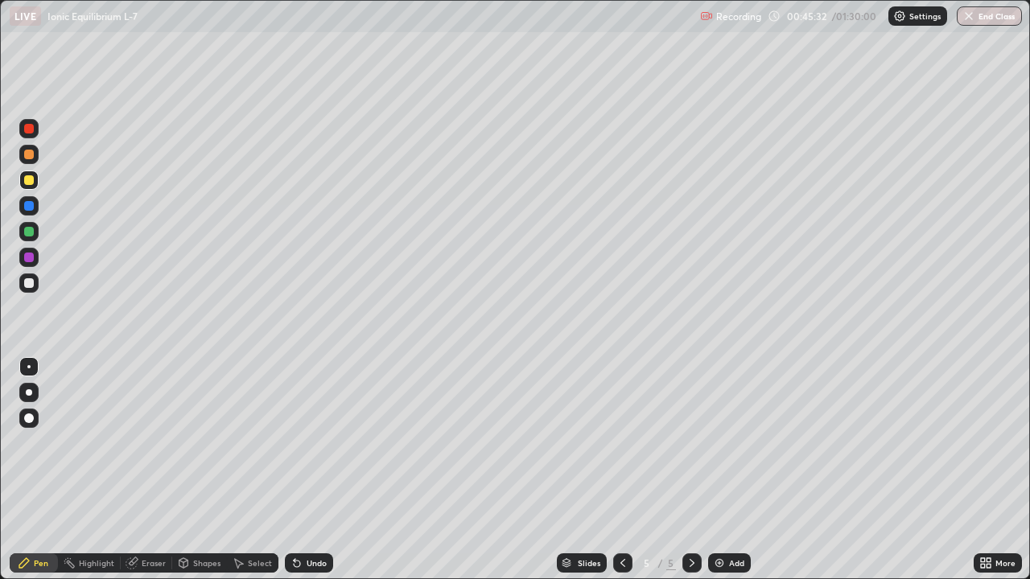
click at [27, 286] on div at bounding box center [29, 283] width 10 height 10
click at [30, 187] on div at bounding box center [28, 180] width 19 height 19
click at [148, 470] on div "Eraser" at bounding box center [154, 563] width 24 height 8
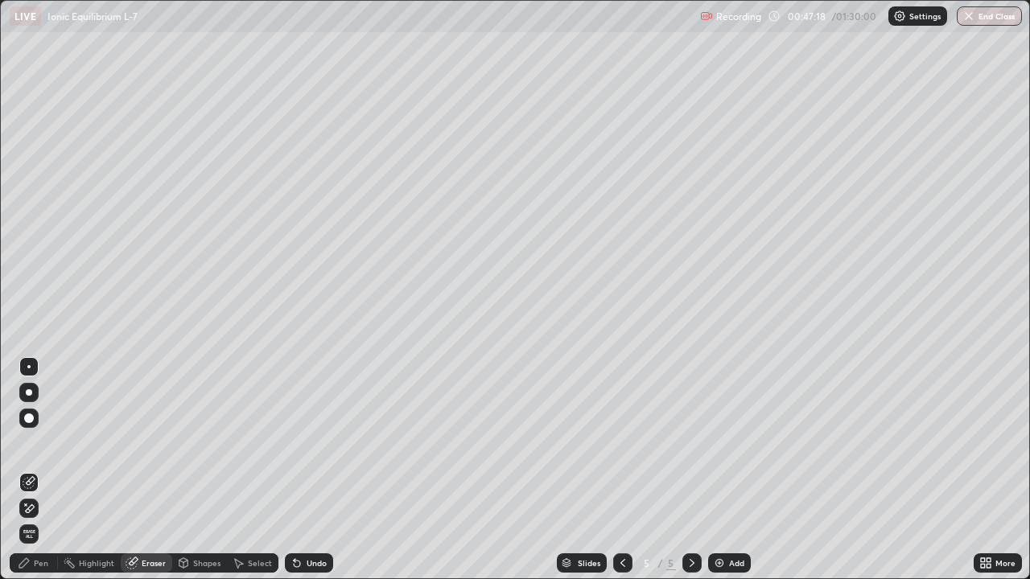
click at [43, 470] on div "Pen" at bounding box center [41, 563] width 14 height 8
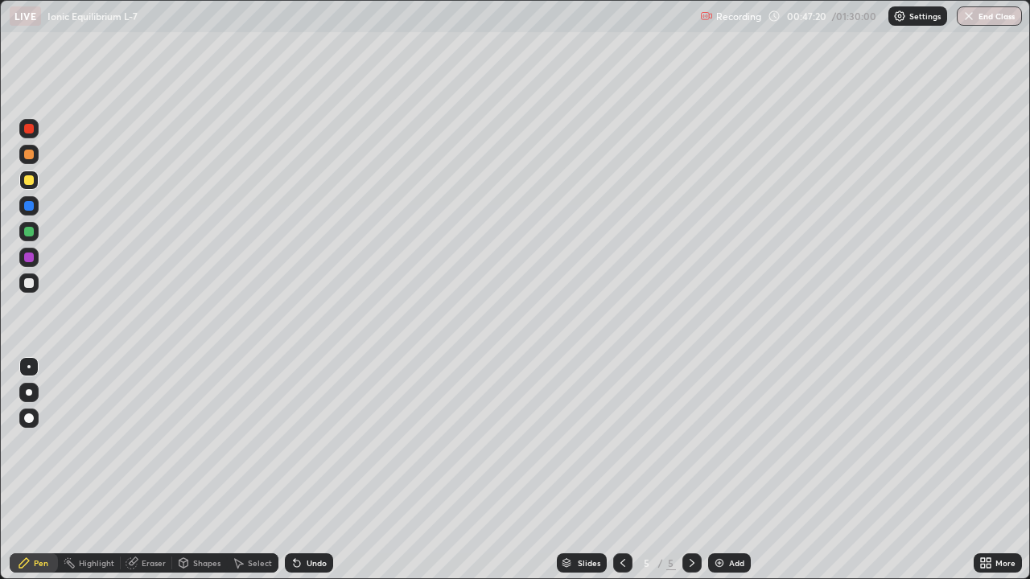
click at [150, 470] on div "Eraser" at bounding box center [154, 563] width 24 height 8
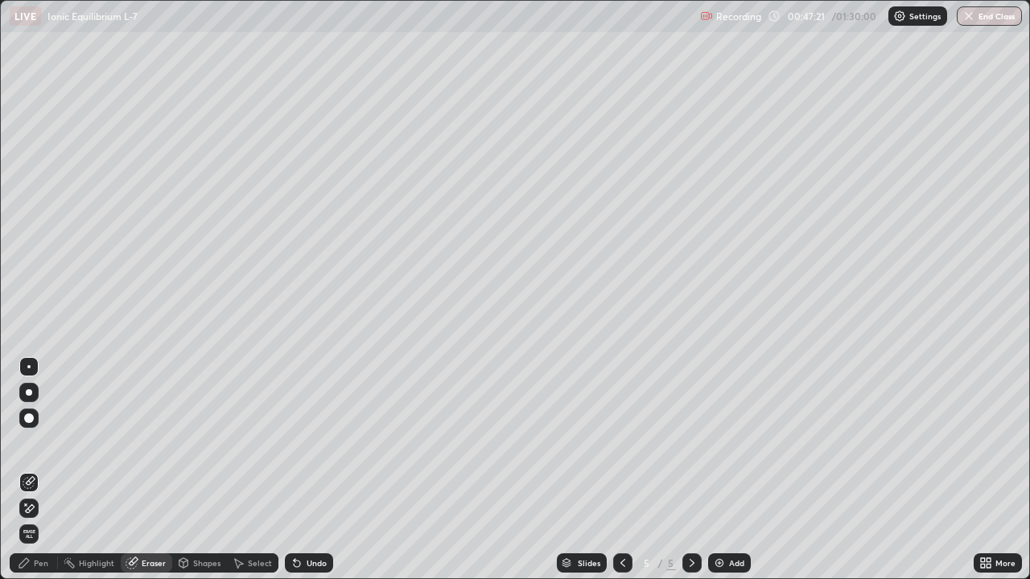
click at [245, 470] on div "Select" at bounding box center [252, 562] width 51 height 19
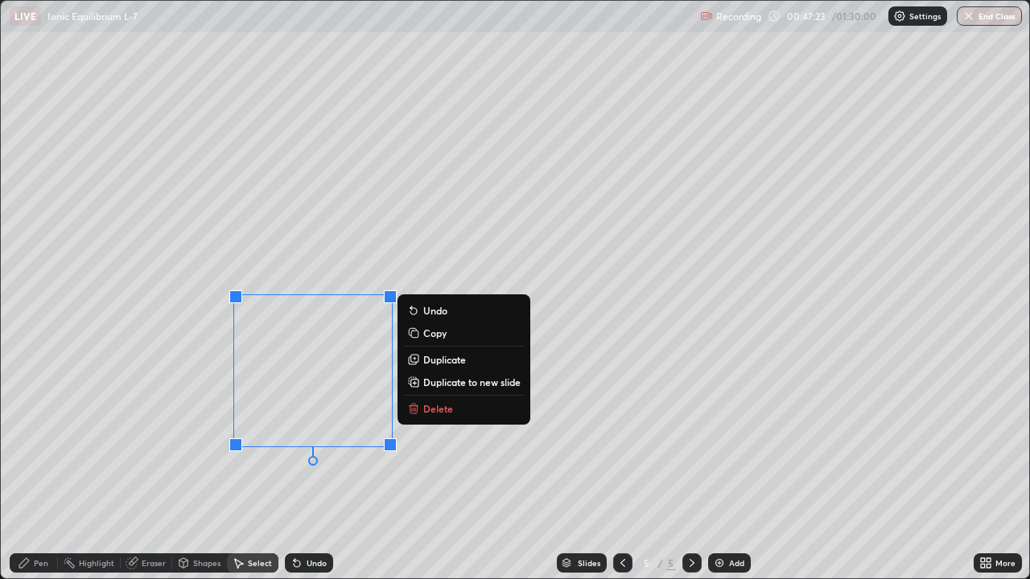
click at [424, 405] on p "Delete" at bounding box center [438, 408] width 30 height 13
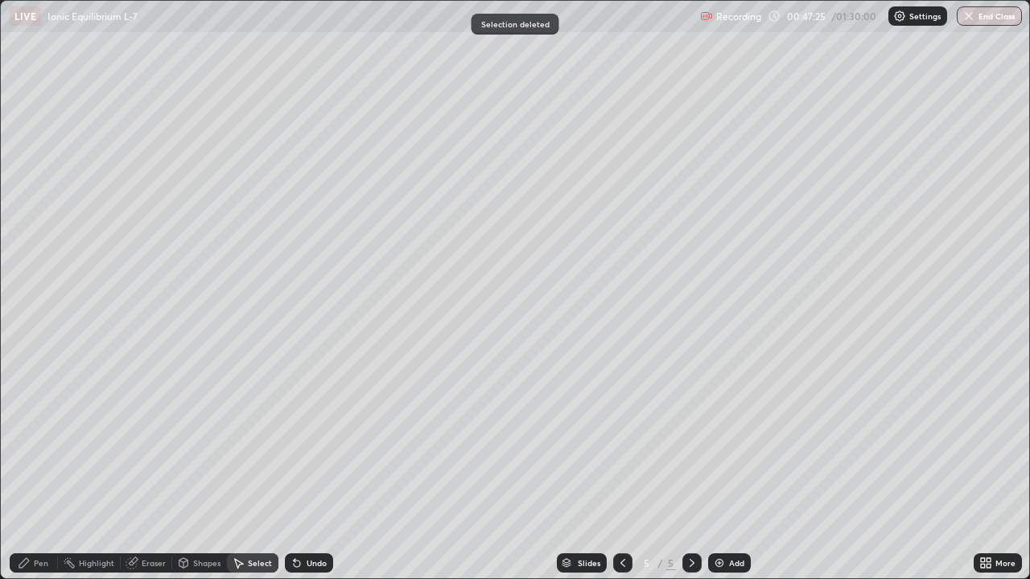
click at [43, 470] on div "Pen" at bounding box center [41, 563] width 14 height 8
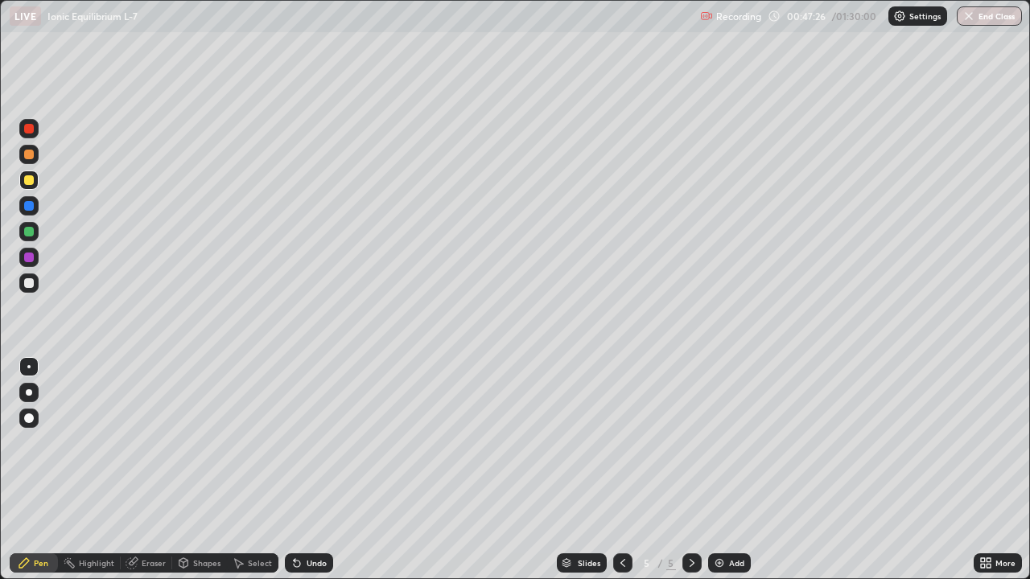
click at [28, 285] on div at bounding box center [29, 283] width 10 height 10
click at [152, 470] on div "Eraser" at bounding box center [154, 563] width 24 height 8
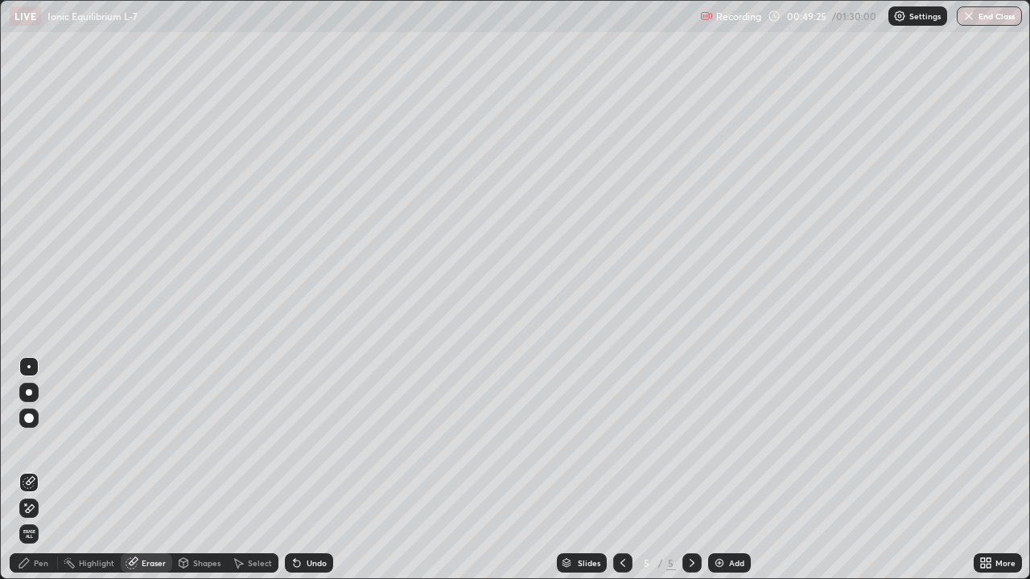
click at [250, 470] on div "Select" at bounding box center [260, 563] width 24 height 8
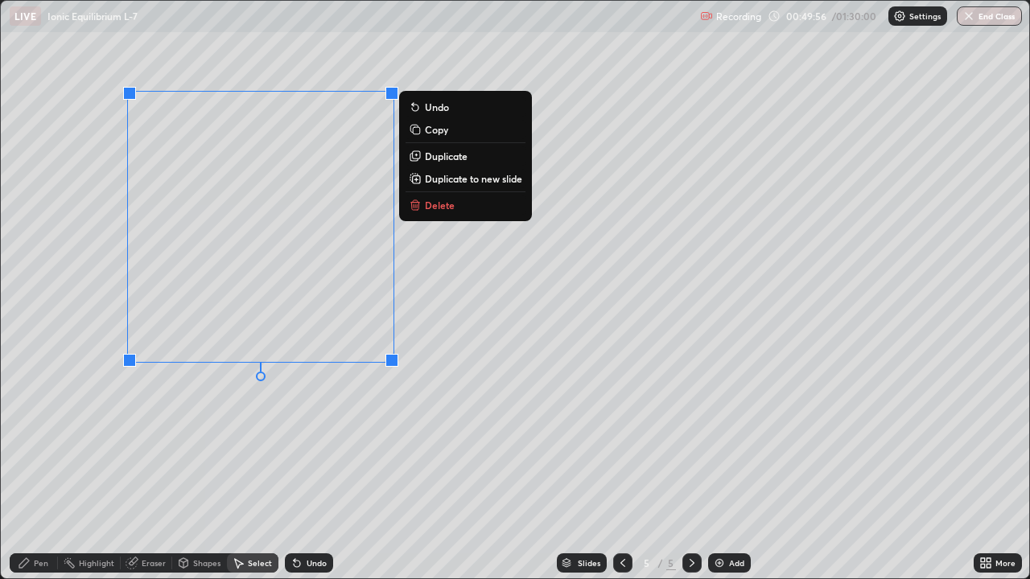
click at [144, 470] on div "Eraser" at bounding box center [154, 563] width 24 height 8
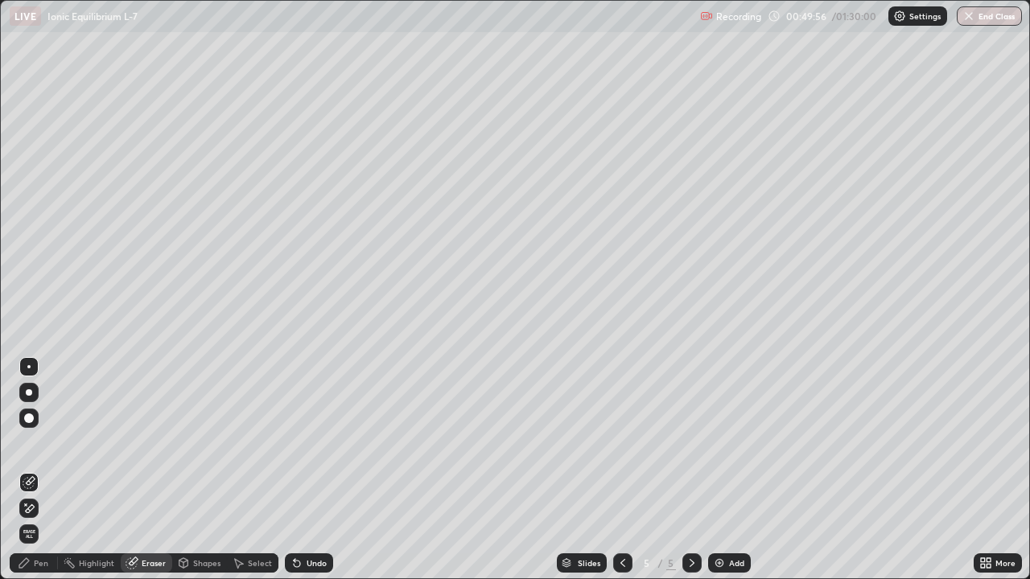
click at [248, 470] on div "Select" at bounding box center [260, 563] width 24 height 8
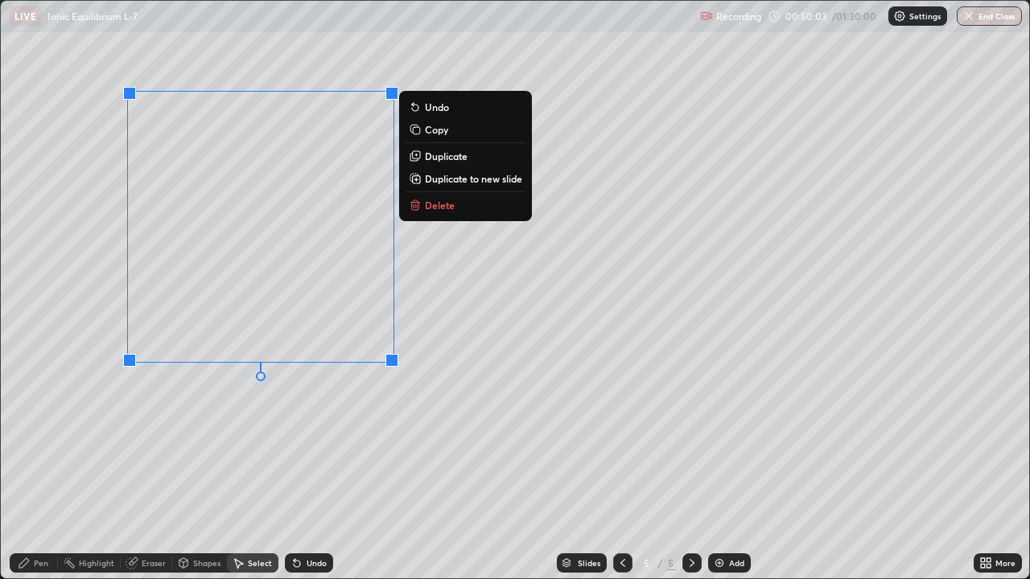
click at [427, 204] on p "Delete" at bounding box center [440, 205] width 30 height 13
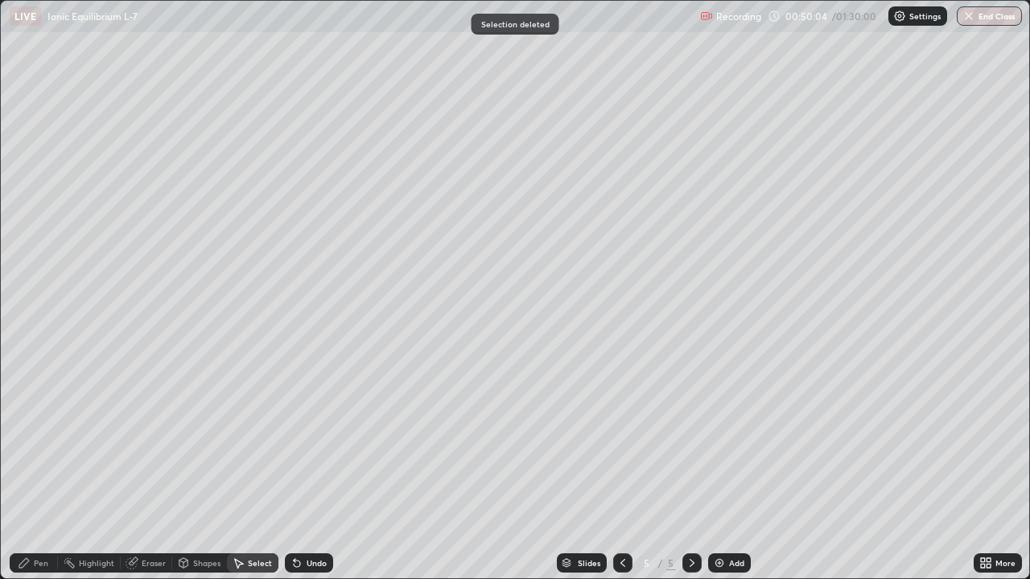
click at [39, 470] on div "Pen" at bounding box center [41, 563] width 14 height 8
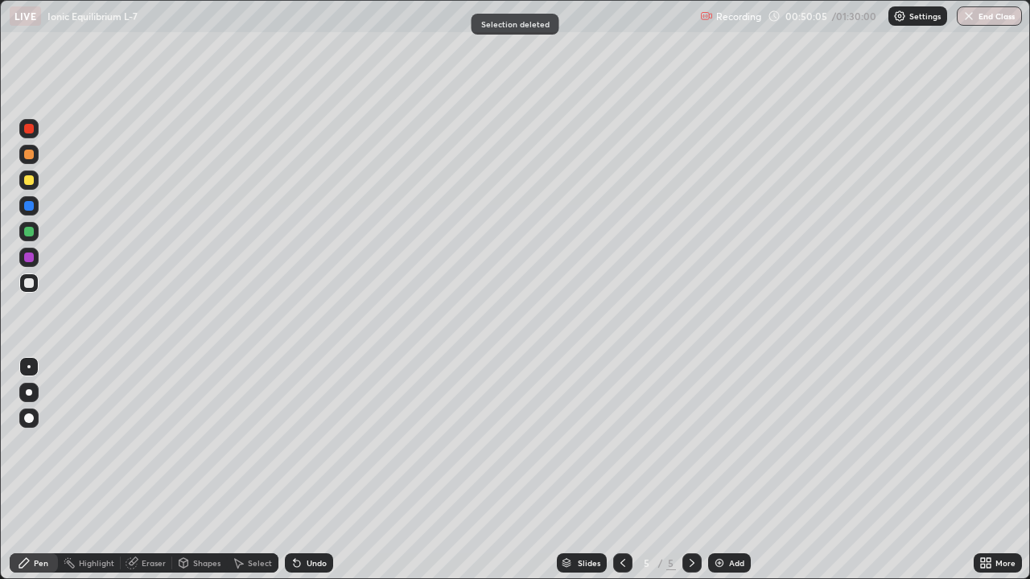
click at [32, 284] on div at bounding box center [29, 283] width 10 height 10
click at [23, 284] on div at bounding box center [28, 282] width 19 height 19
click at [26, 180] on div at bounding box center [29, 180] width 10 height 10
click at [30, 235] on div at bounding box center [29, 232] width 10 height 10
click at [30, 183] on div at bounding box center [29, 180] width 10 height 10
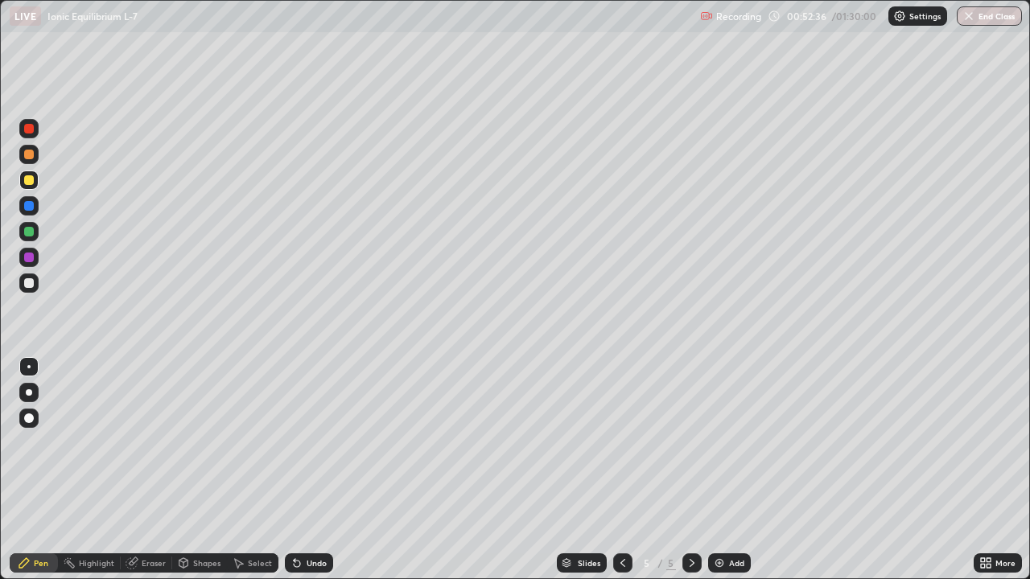
click at [25, 234] on div at bounding box center [29, 232] width 10 height 10
click at [29, 183] on div at bounding box center [29, 180] width 10 height 10
click at [154, 470] on div "Eraser" at bounding box center [154, 563] width 24 height 8
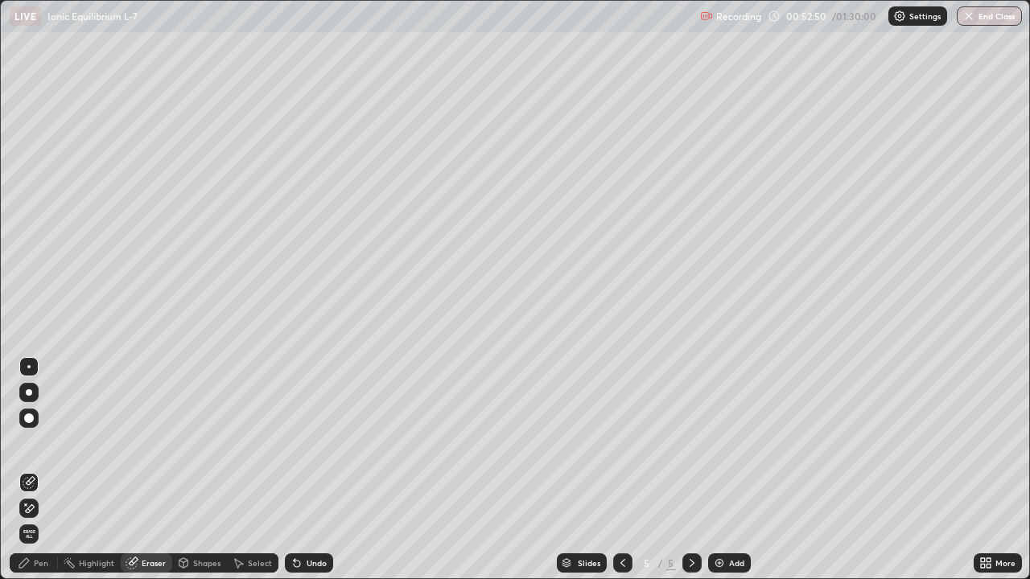
click at [252, 470] on div "Select" at bounding box center [260, 563] width 24 height 8
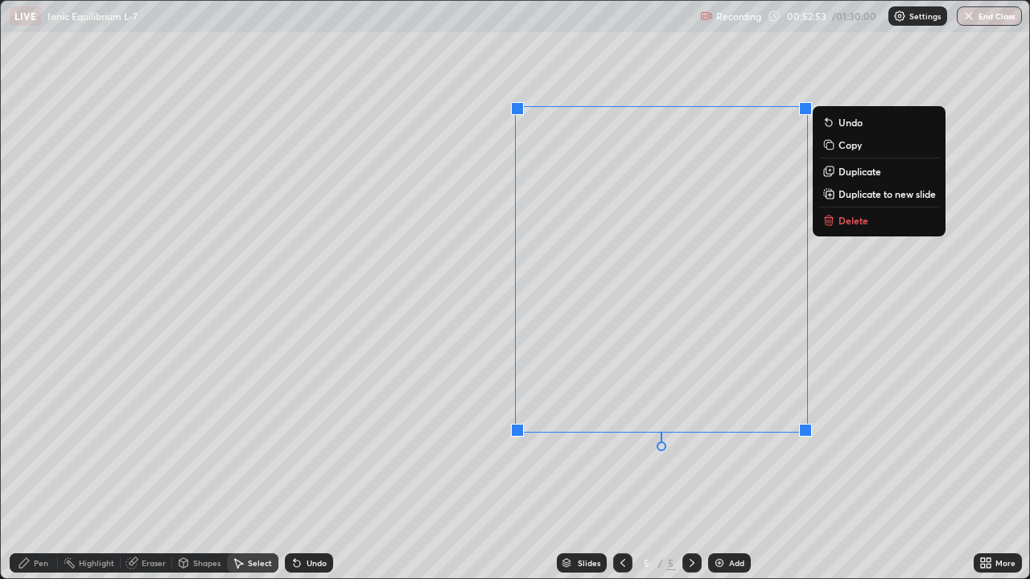
click at [847, 215] on p "Delete" at bounding box center [853, 220] width 30 height 13
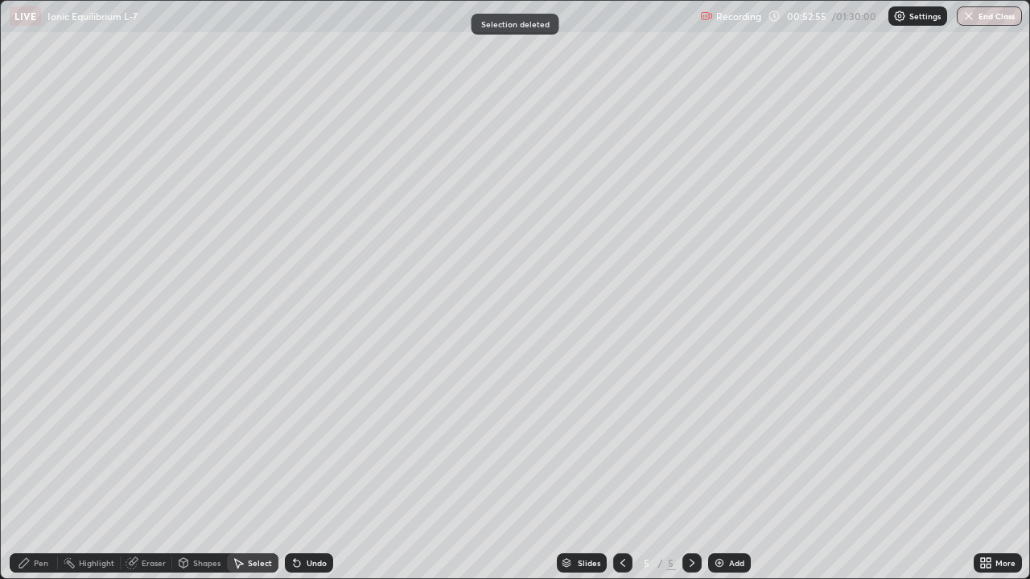
click at [46, 470] on div "Pen" at bounding box center [41, 563] width 14 height 8
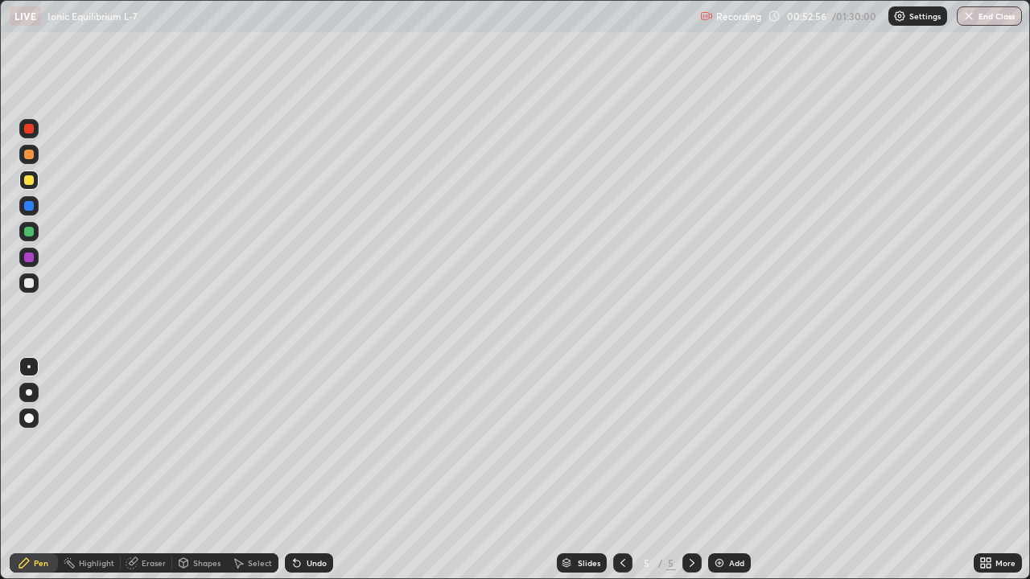
click at [35, 287] on div at bounding box center [28, 282] width 19 height 19
click at [29, 181] on div at bounding box center [29, 180] width 10 height 10
click at [33, 286] on div at bounding box center [28, 282] width 19 height 19
click at [31, 183] on div at bounding box center [29, 180] width 10 height 10
click at [158, 470] on div "Eraser" at bounding box center [154, 563] width 24 height 8
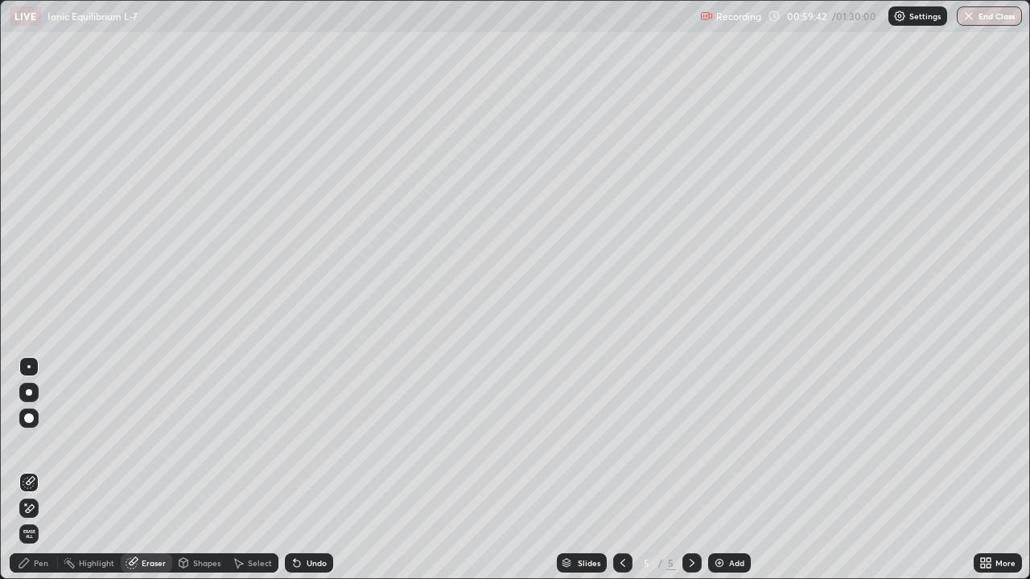
click at [248, 470] on div "Select" at bounding box center [260, 563] width 24 height 8
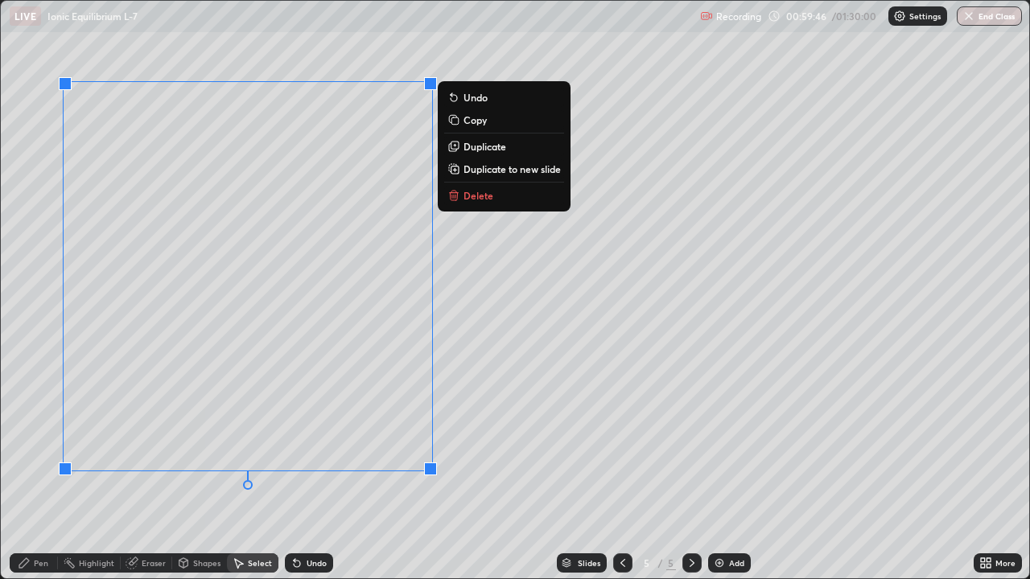
click at [467, 200] on p "Delete" at bounding box center [478, 195] width 30 height 13
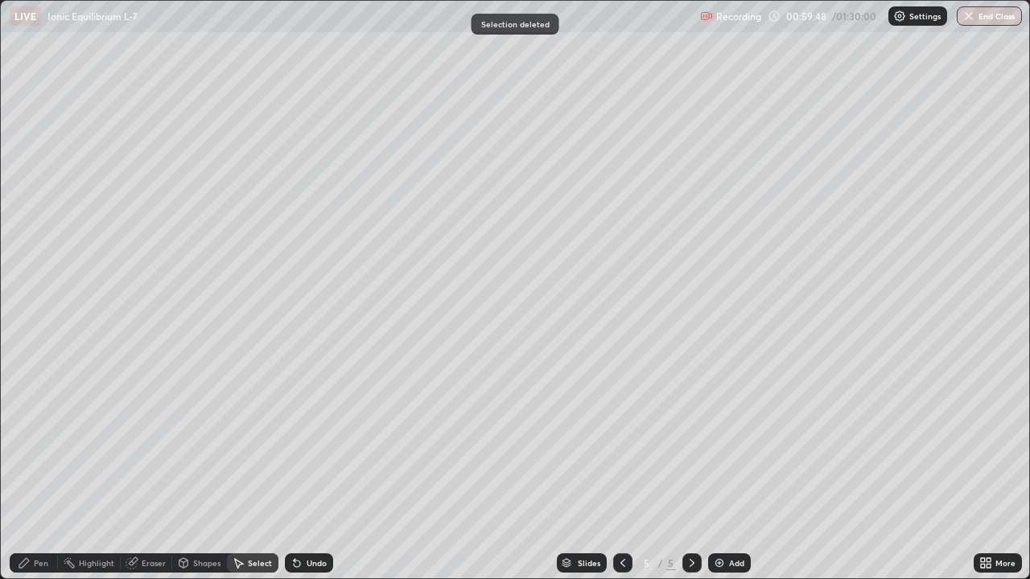
click at [40, 470] on div "Pen" at bounding box center [41, 563] width 14 height 8
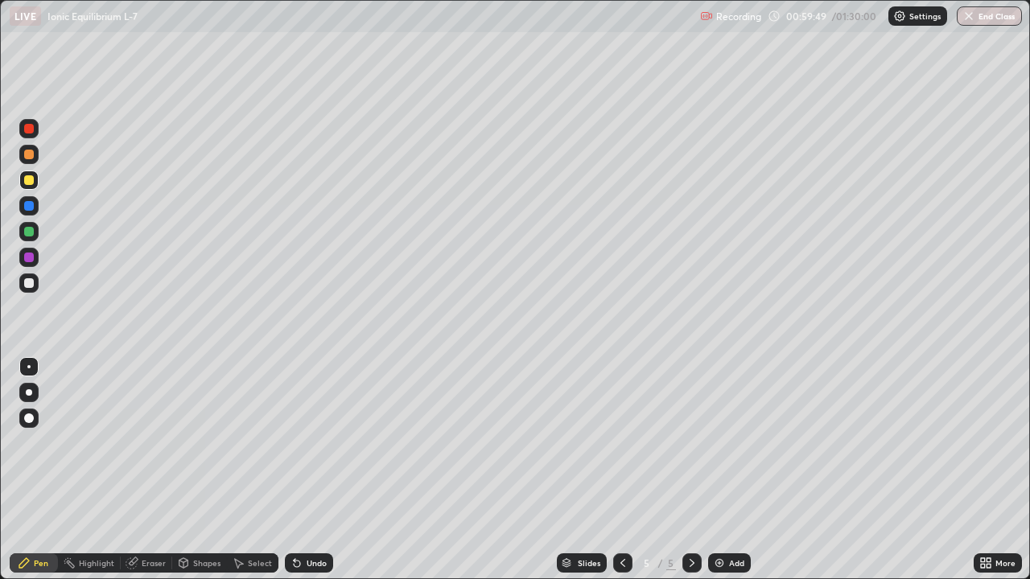
click at [25, 286] on div at bounding box center [29, 283] width 10 height 10
click at [146, 470] on div "Eraser" at bounding box center [154, 563] width 24 height 8
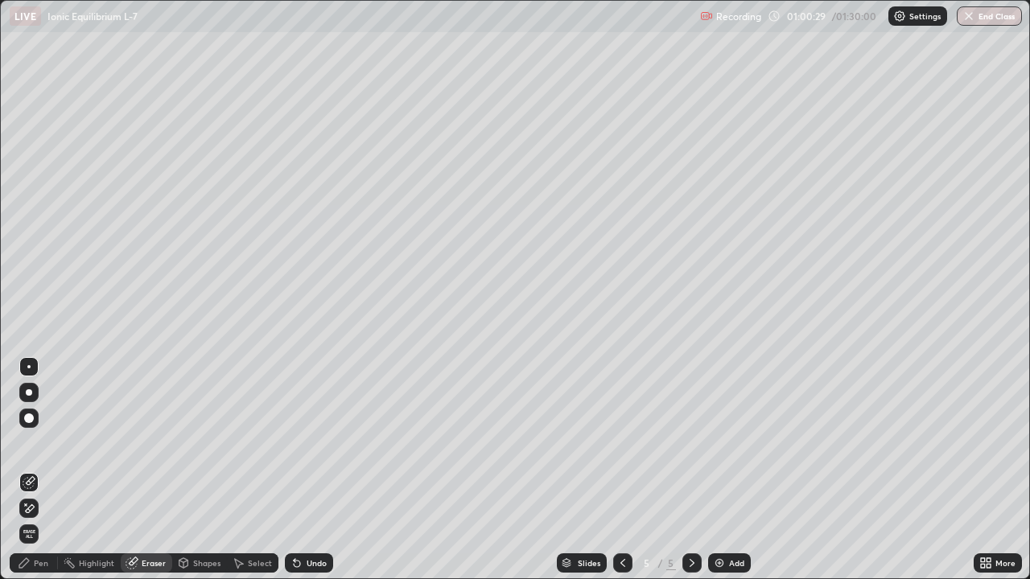
click at [44, 470] on div "Pen" at bounding box center [41, 563] width 14 height 8
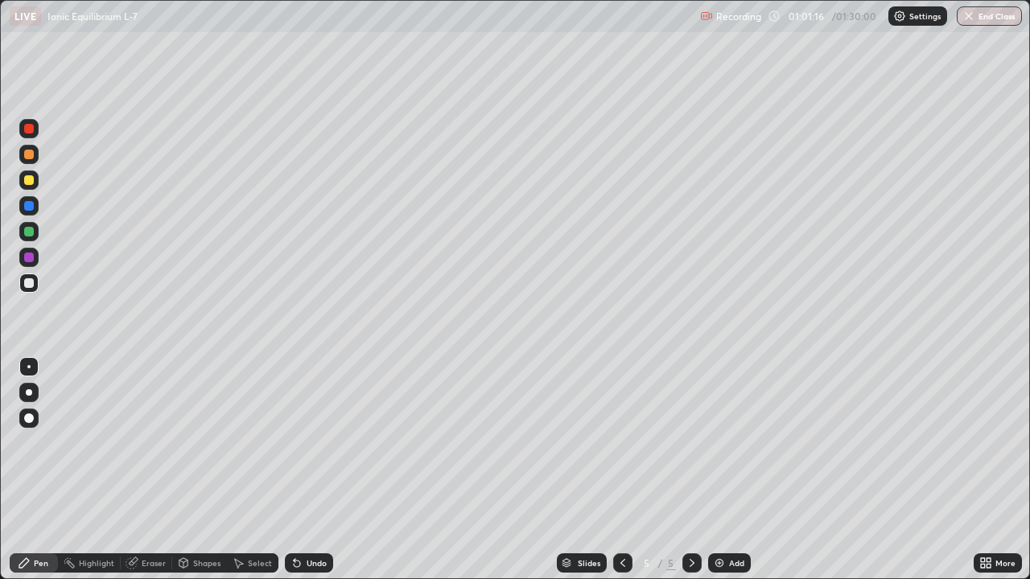
click at [158, 470] on div "Eraser" at bounding box center [154, 563] width 24 height 8
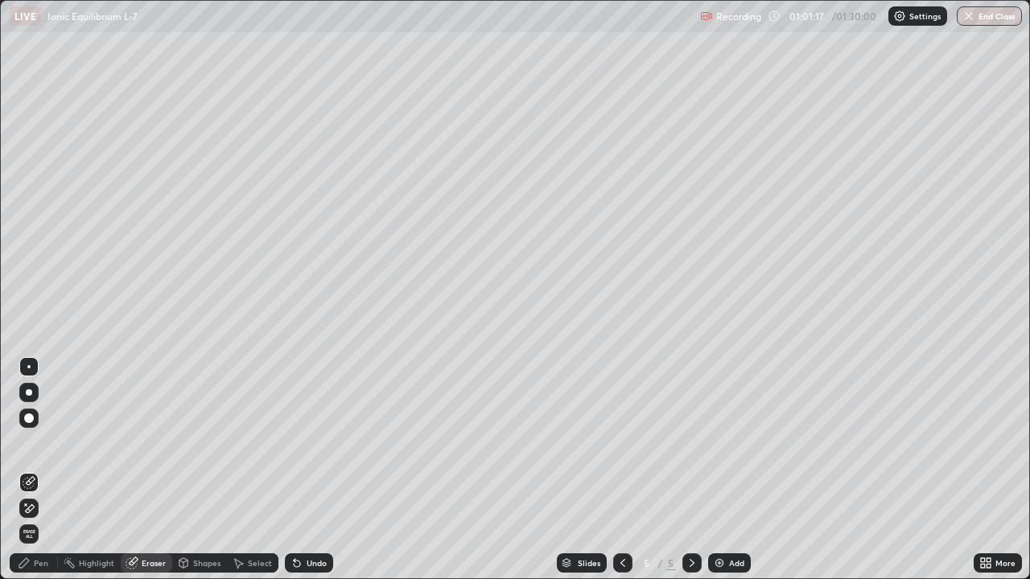
click at [261, 470] on div "Select" at bounding box center [260, 563] width 24 height 8
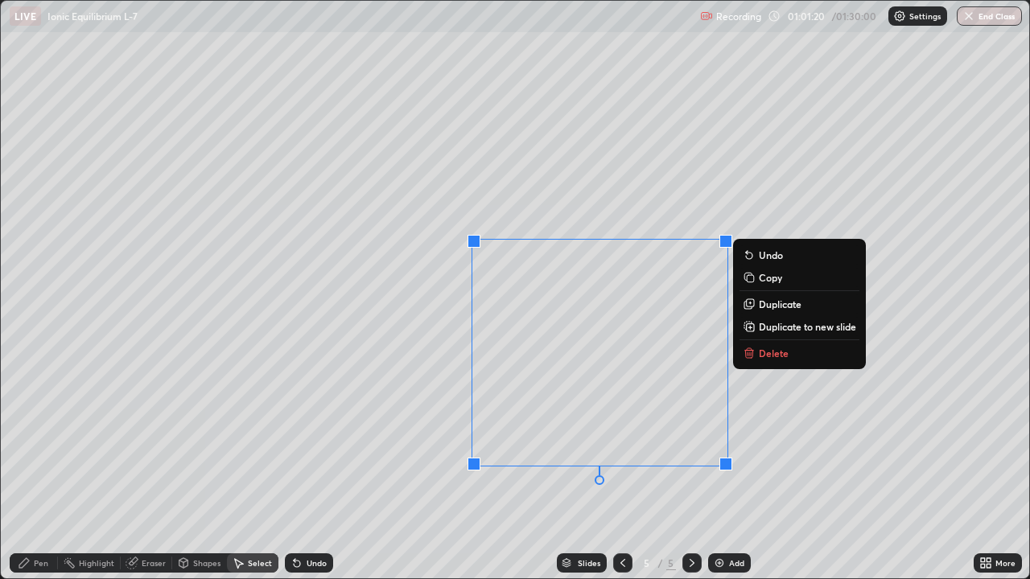
click at [787, 353] on button "Delete" at bounding box center [799, 352] width 120 height 19
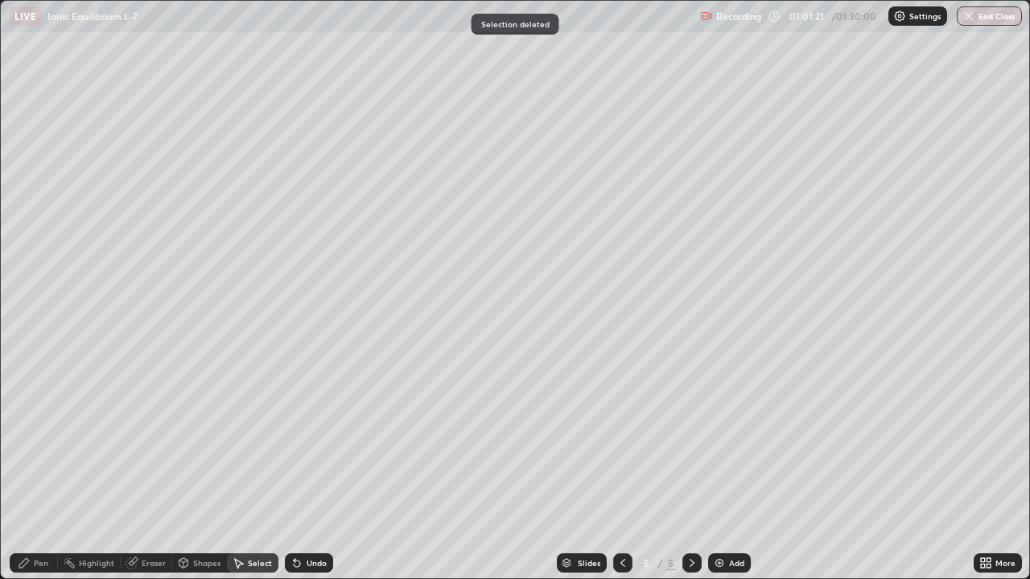
click at [41, 470] on div "Pen" at bounding box center [41, 563] width 14 height 8
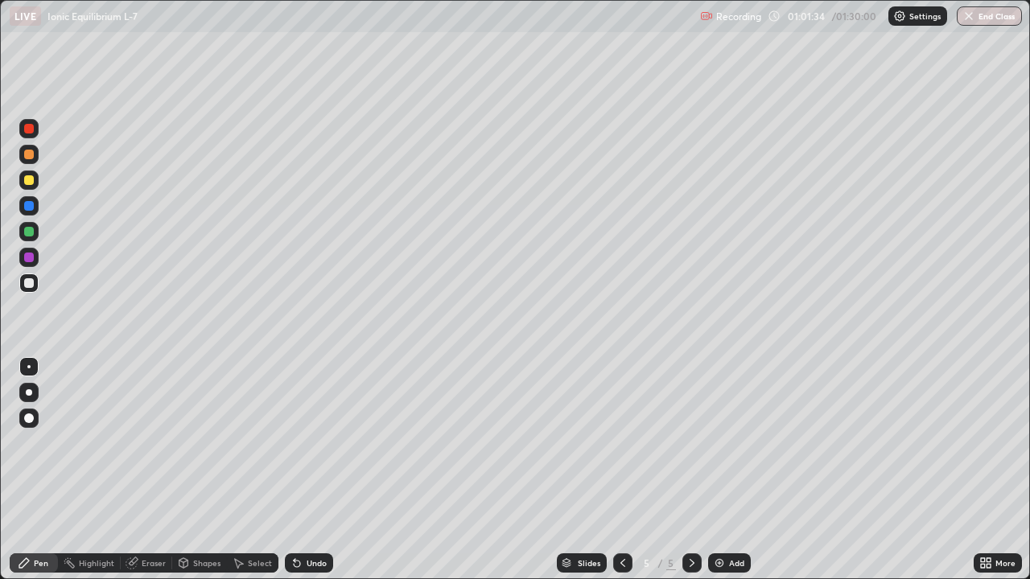
click at [28, 184] on div at bounding box center [29, 180] width 10 height 10
click at [28, 286] on div at bounding box center [29, 283] width 10 height 10
click at [29, 181] on div at bounding box center [29, 180] width 10 height 10
click at [27, 232] on div at bounding box center [29, 232] width 10 height 10
click at [149, 470] on div "Eraser" at bounding box center [154, 563] width 24 height 8
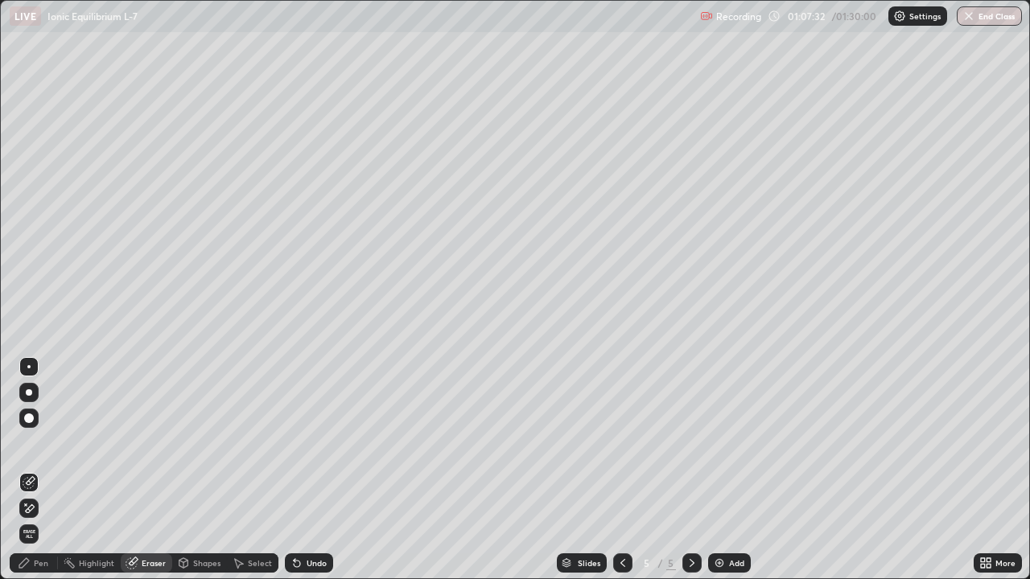
click at [38, 470] on div "Pen" at bounding box center [41, 563] width 14 height 8
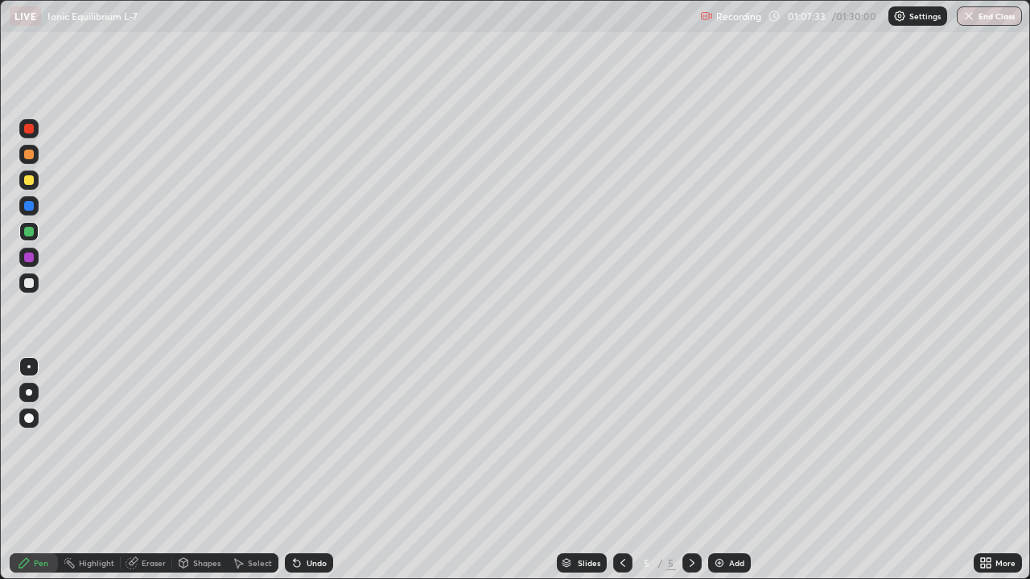
click at [29, 282] on div at bounding box center [29, 283] width 10 height 10
click at [27, 182] on div at bounding box center [29, 180] width 10 height 10
click at [31, 282] on div at bounding box center [29, 283] width 10 height 10
click at [29, 184] on div at bounding box center [29, 180] width 10 height 10
click at [154, 470] on div "Eraser" at bounding box center [154, 563] width 24 height 8
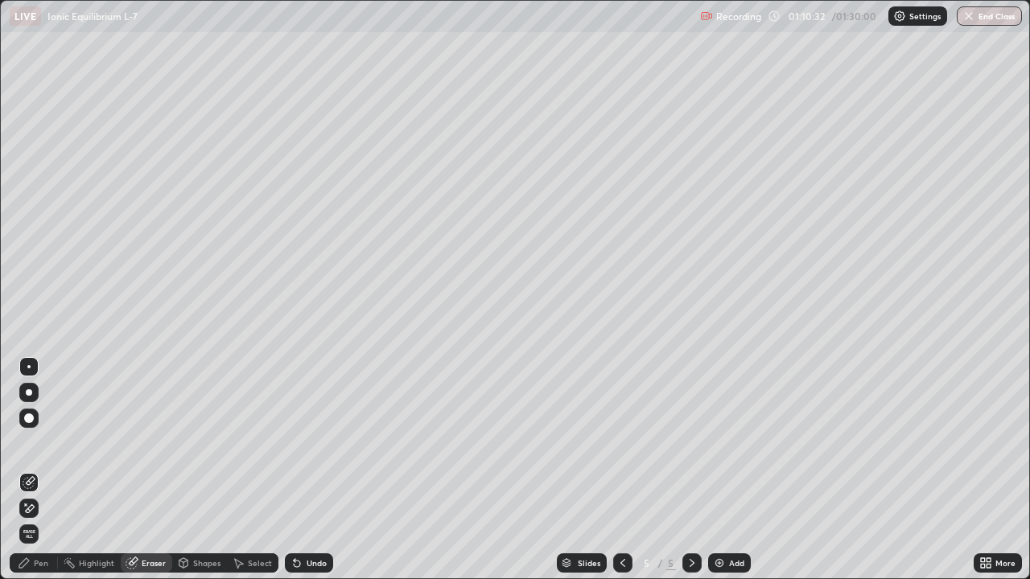
click at [244, 470] on div "Select" at bounding box center [252, 562] width 51 height 19
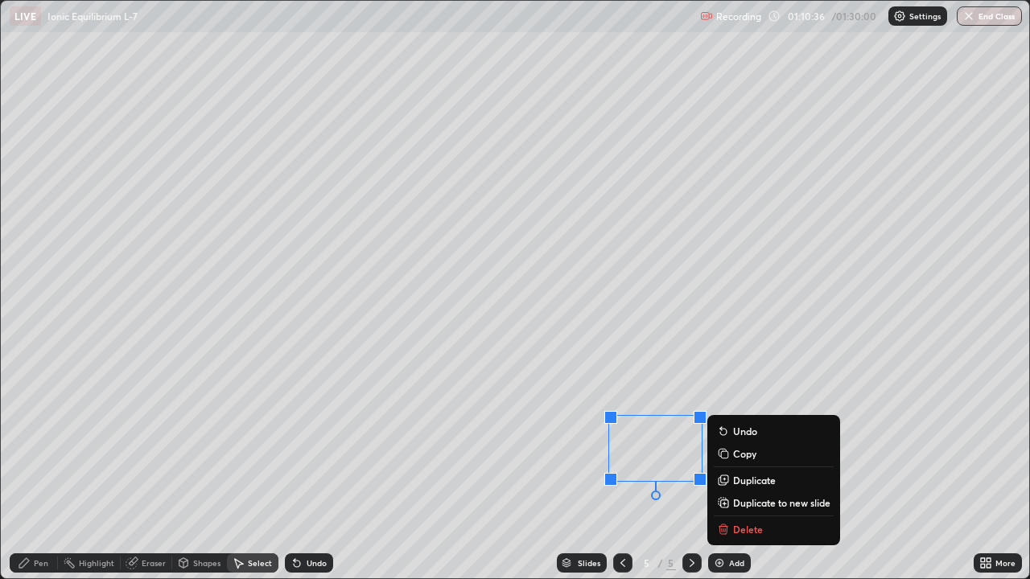
click at [735, 470] on p "Delete" at bounding box center [748, 529] width 30 height 13
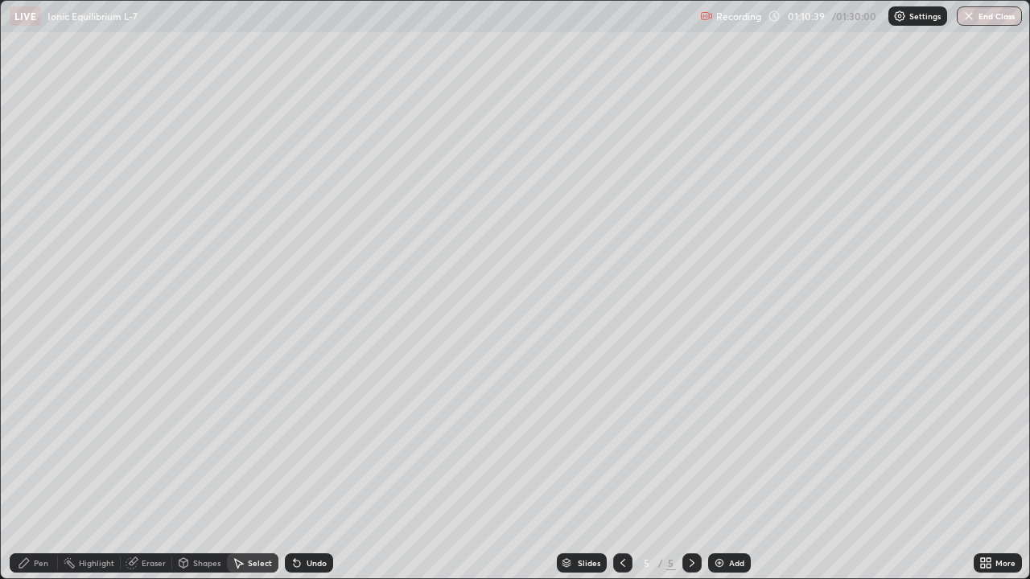
click at [158, 470] on div "Eraser" at bounding box center [146, 562] width 51 height 19
click at [43, 470] on div "Pen" at bounding box center [41, 563] width 14 height 8
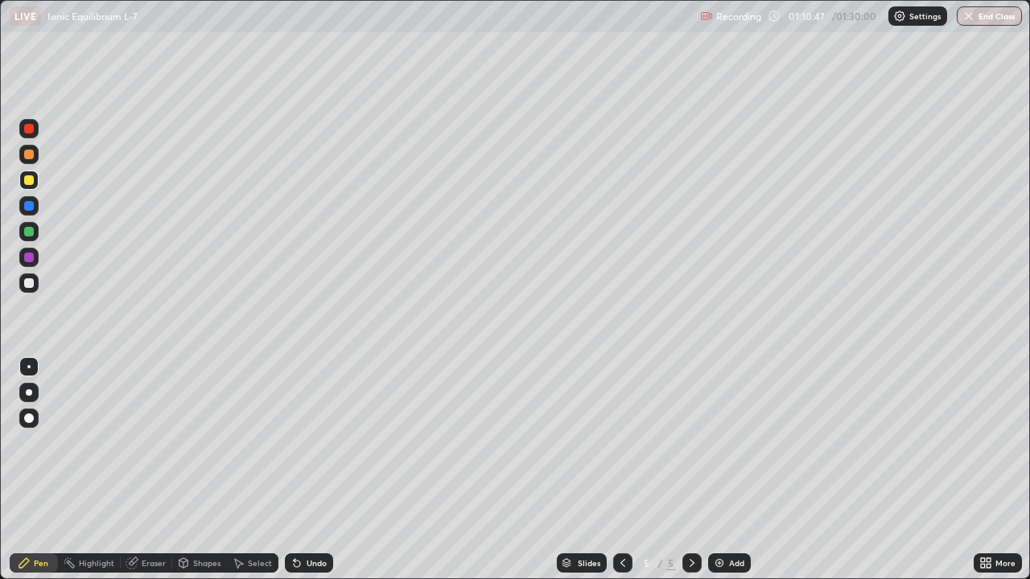
click at [28, 280] on div at bounding box center [29, 283] width 10 height 10
click at [150, 470] on div "Eraser" at bounding box center [154, 563] width 24 height 8
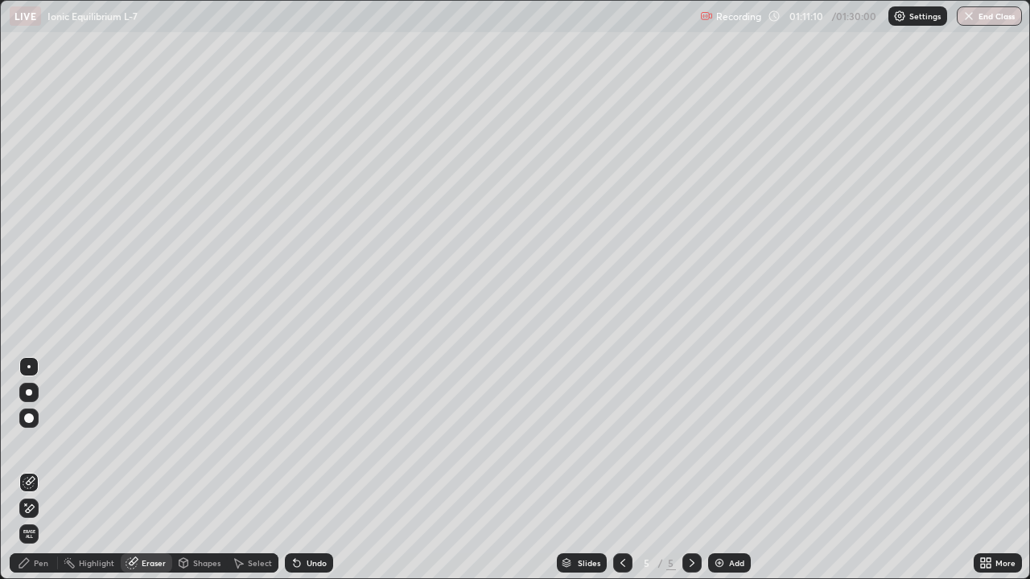
click at [195, 470] on div "Shapes" at bounding box center [206, 563] width 27 height 8
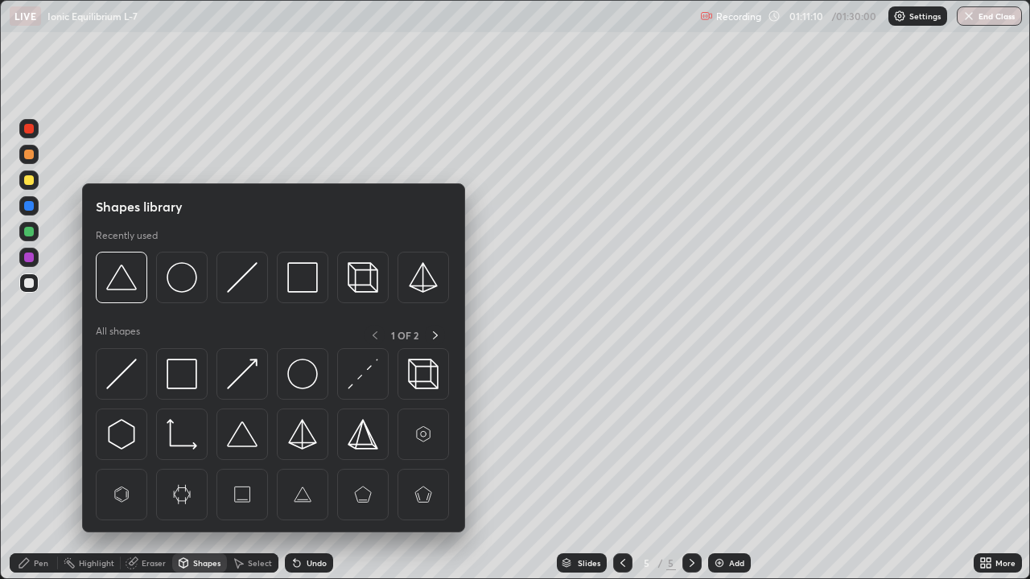
click at [137, 470] on icon at bounding box center [133, 561] width 9 height 8
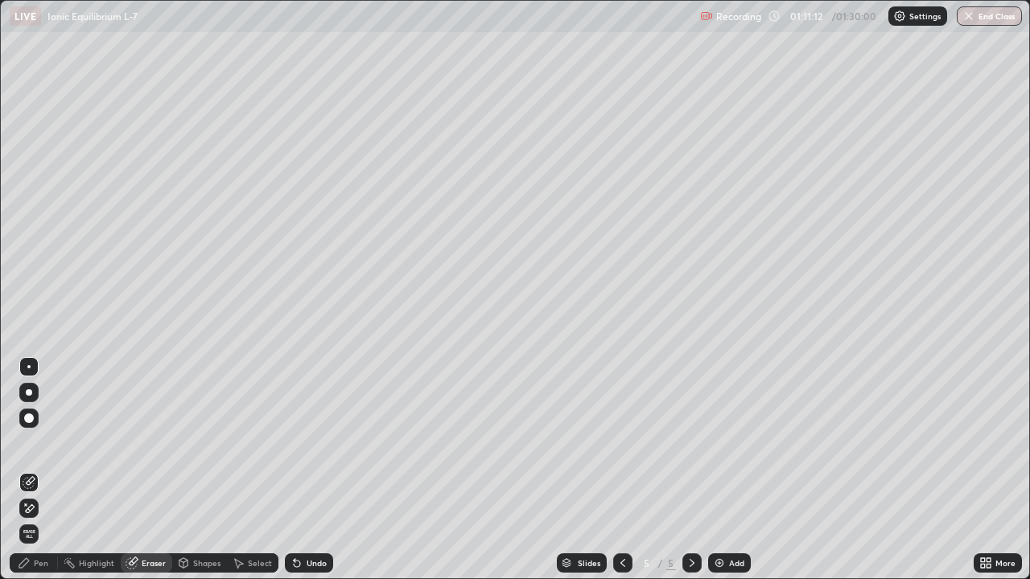
click at [250, 470] on div "Select" at bounding box center [260, 563] width 24 height 8
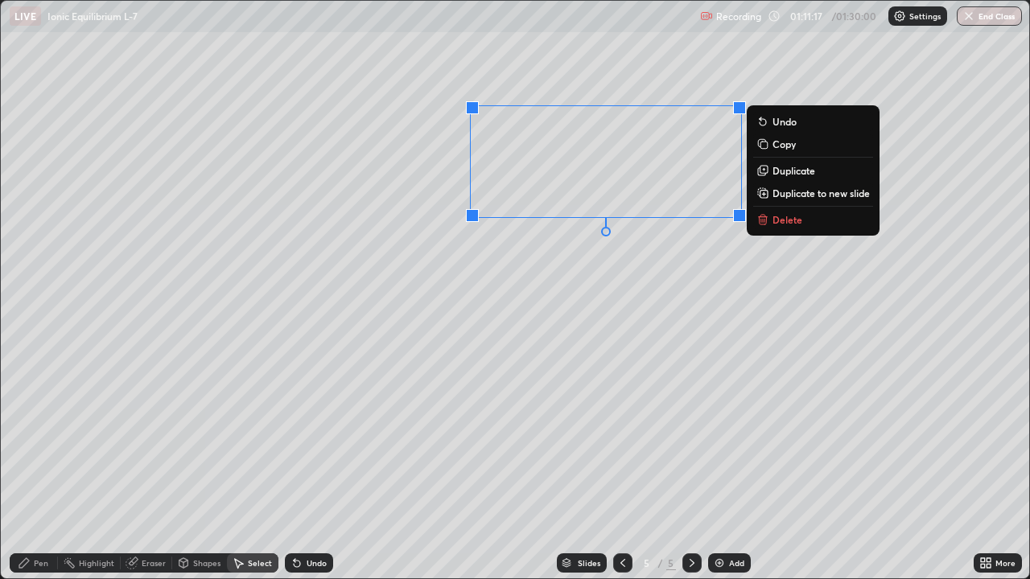
click at [564, 90] on div "0 ° Undo Copy Duplicate Duplicate to new slide Delete" at bounding box center [515, 290] width 1028 height 578
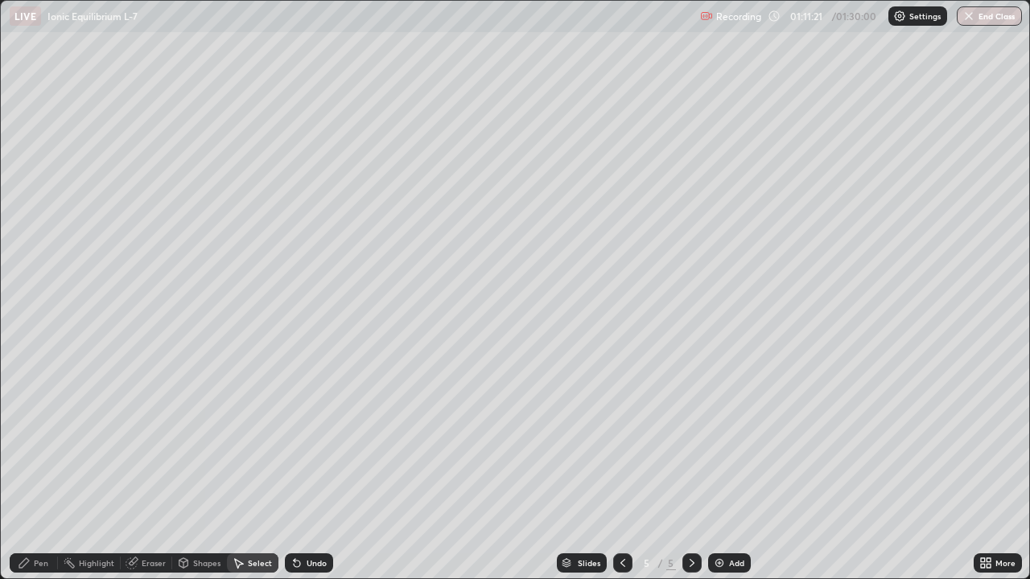
click at [157, 470] on div "Eraser" at bounding box center [154, 563] width 24 height 8
click at [249, 470] on div "Select" at bounding box center [260, 563] width 24 height 8
click at [142, 470] on div "Eraser" at bounding box center [154, 563] width 24 height 8
click at [244, 470] on div "Select" at bounding box center [252, 562] width 51 height 19
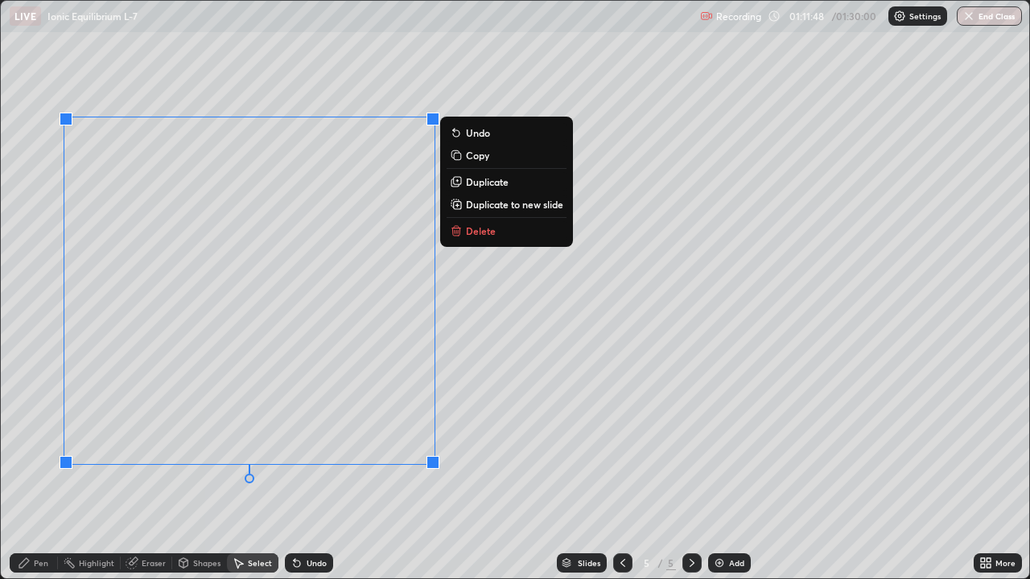
click at [467, 232] on p "Delete" at bounding box center [481, 230] width 30 height 13
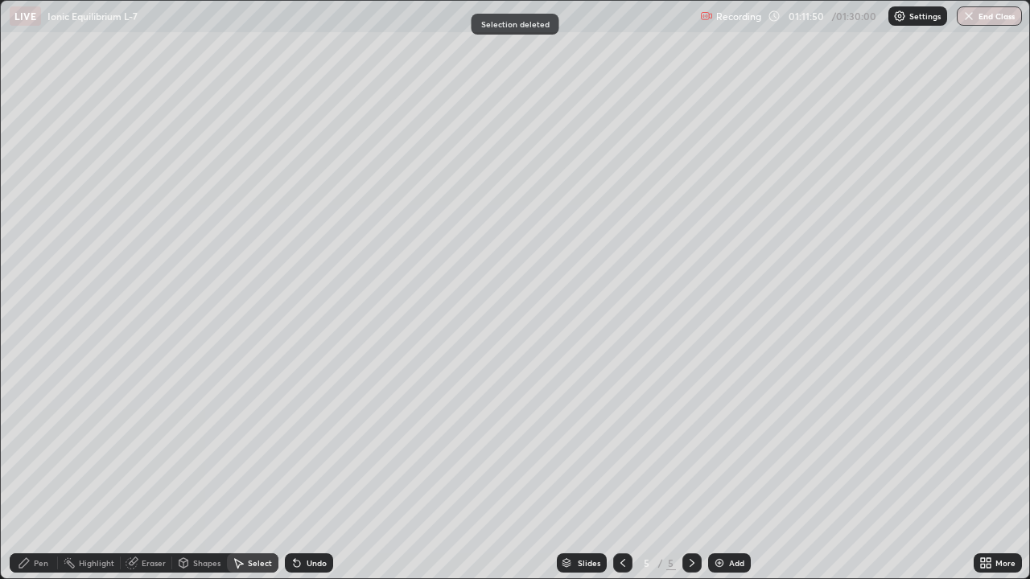
click at [50, 470] on div "Pen" at bounding box center [34, 562] width 48 height 19
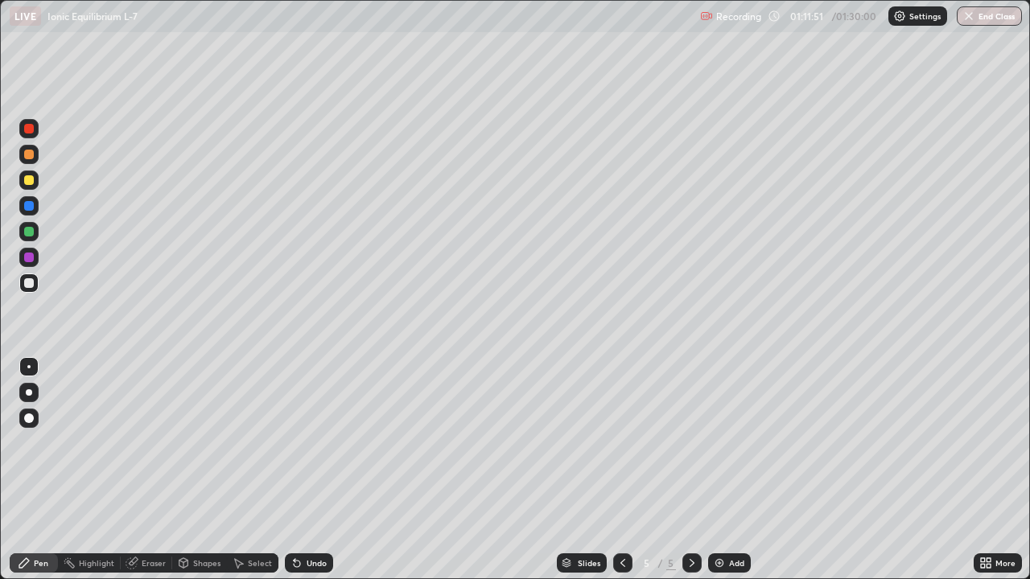
click at [28, 286] on div at bounding box center [29, 283] width 10 height 10
click at [154, 470] on div "Eraser" at bounding box center [154, 563] width 24 height 8
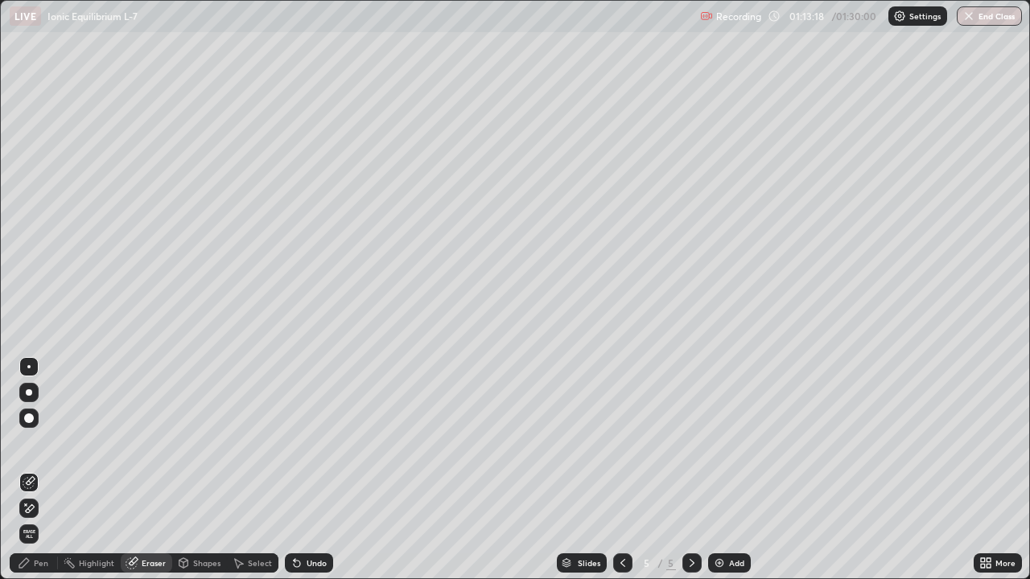
click at [266, 470] on div "Select" at bounding box center [260, 563] width 24 height 8
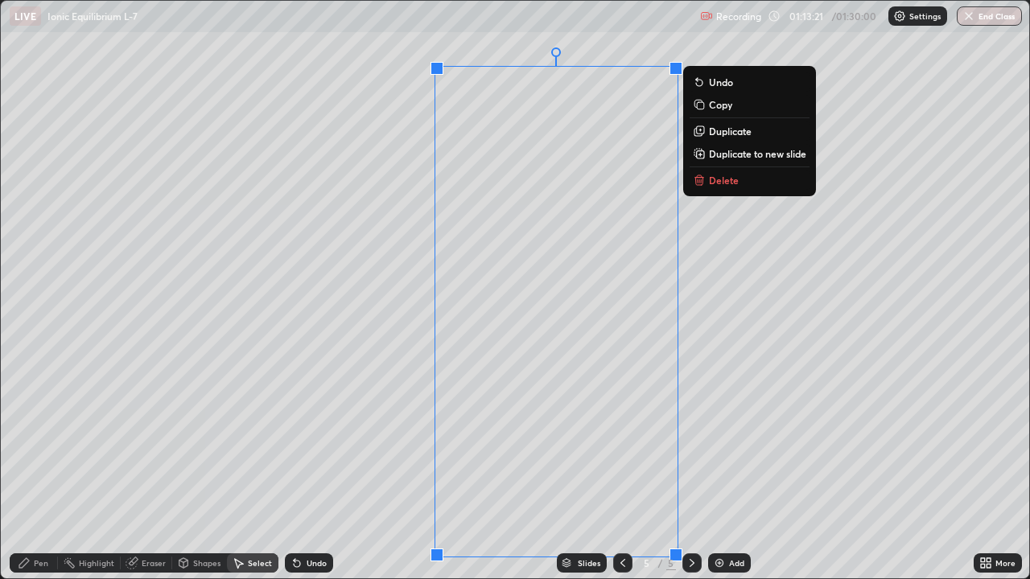
click at [713, 184] on p "Delete" at bounding box center [724, 180] width 30 height 13
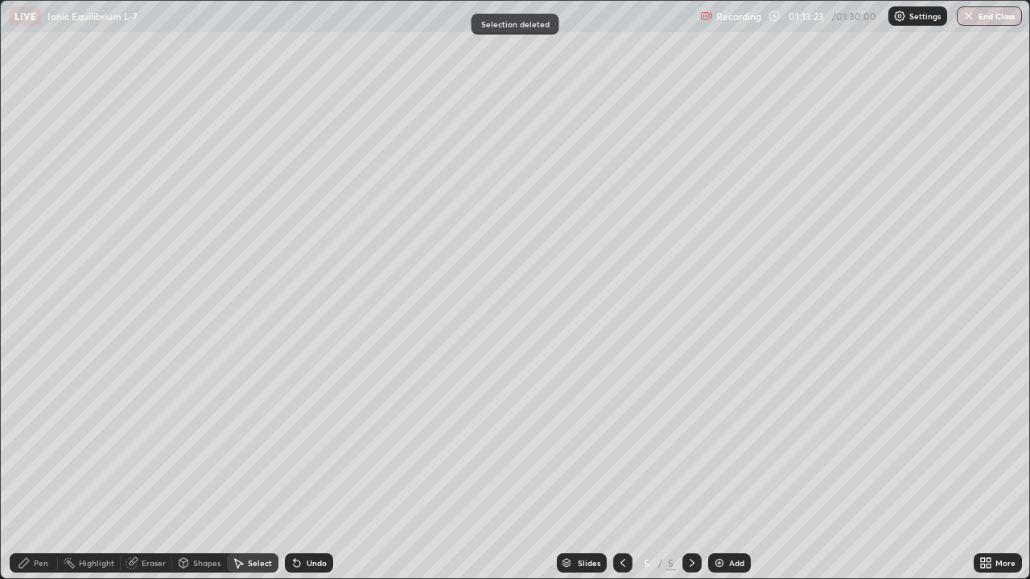
click at [48, 470] on div "Pen" at bounding box center [34, 562] width 48 height 19
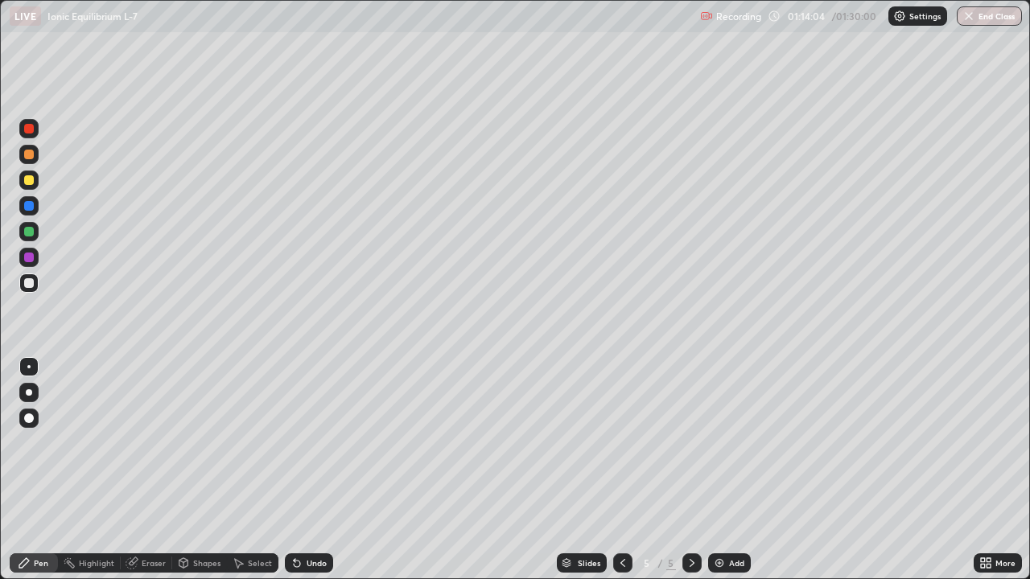
click at [27, 189] on div at bounding box center [28, 180] width 19 height 19
click at [27, 232] on div at bounding box center [29, 232] width 10 height 10
click at [27, 281] on div at bounding box center [29, 283] width 10 height 10
click at [718, 470] on img at bounding box center [719, 563] width 13 height 13
click at [27, 286] on div at bounding box center [29, 283] width 10 height 10
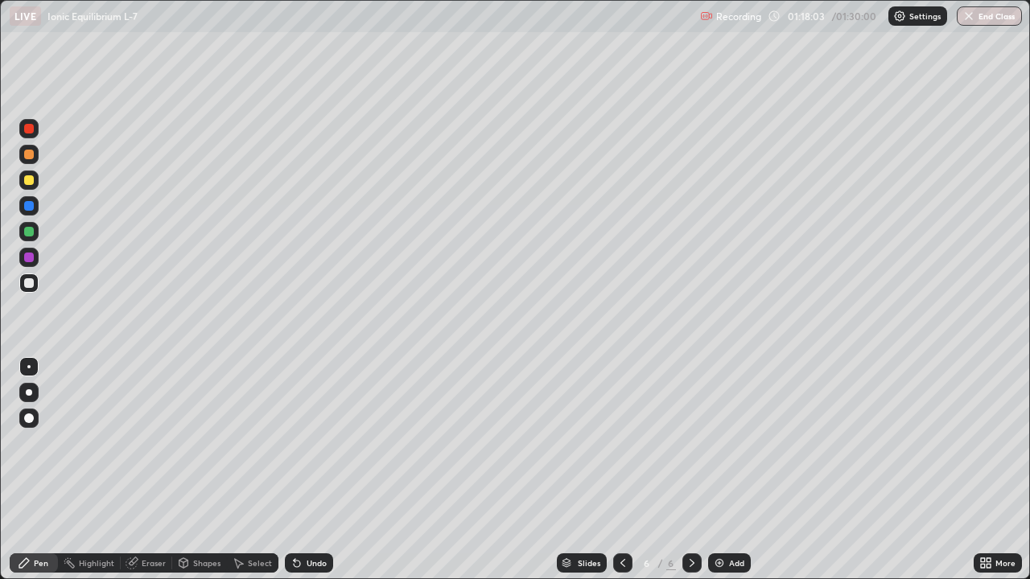
click at [52, 470] on div "Pen" at bounding box center [34, 562] width 48 height 19
click at [975, 19] on button "End Class" at bounding box center [988, 15] width 65 height 19
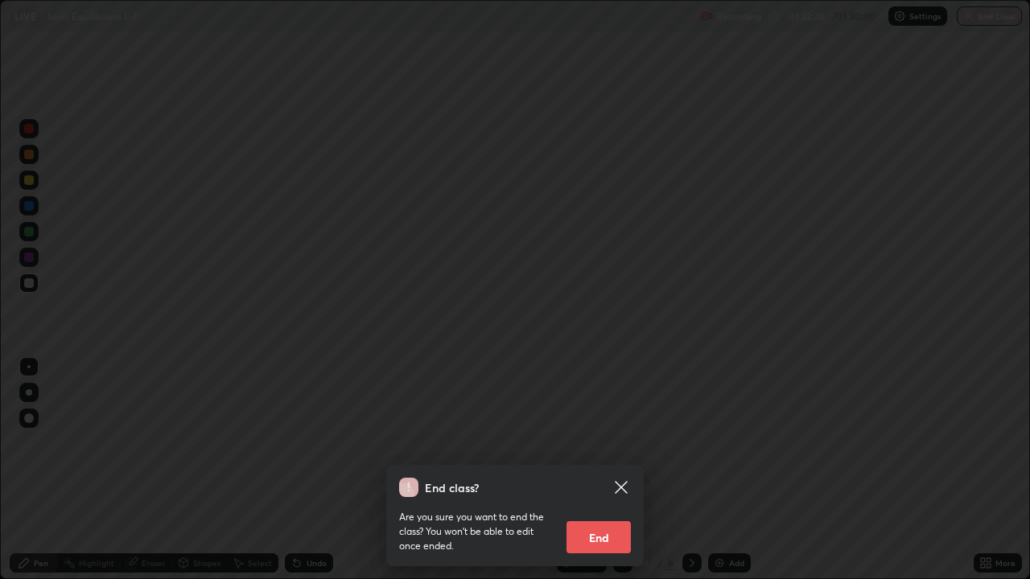
click at [609, 470] on button "End" at bounding box center [598, 537] width 64 height 32
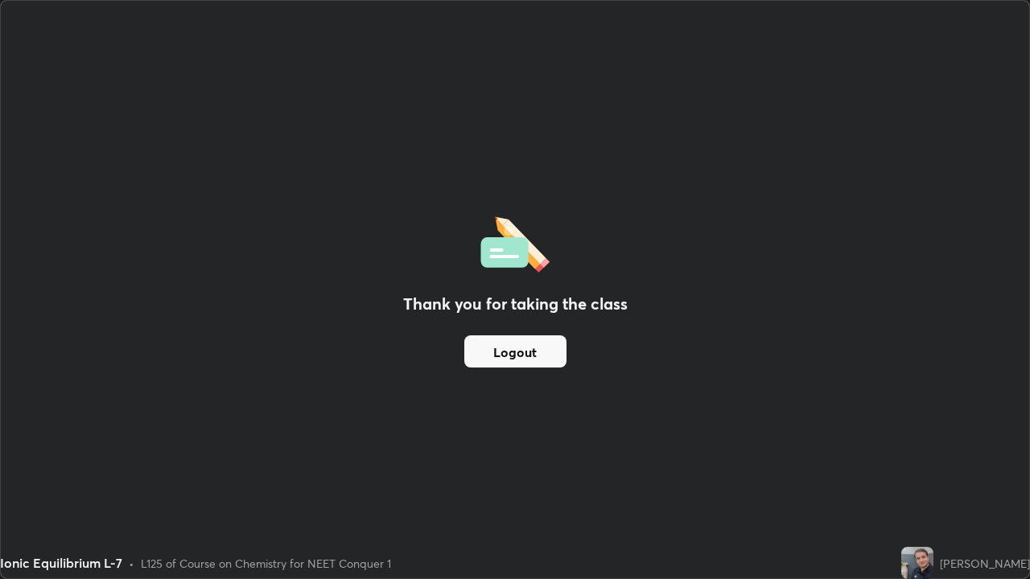
click at [496, 352] on button "Logout" at bounding box center [515, 351] width 102 height 32
